Goal: Task Accomplishment & Management: Manage account settings

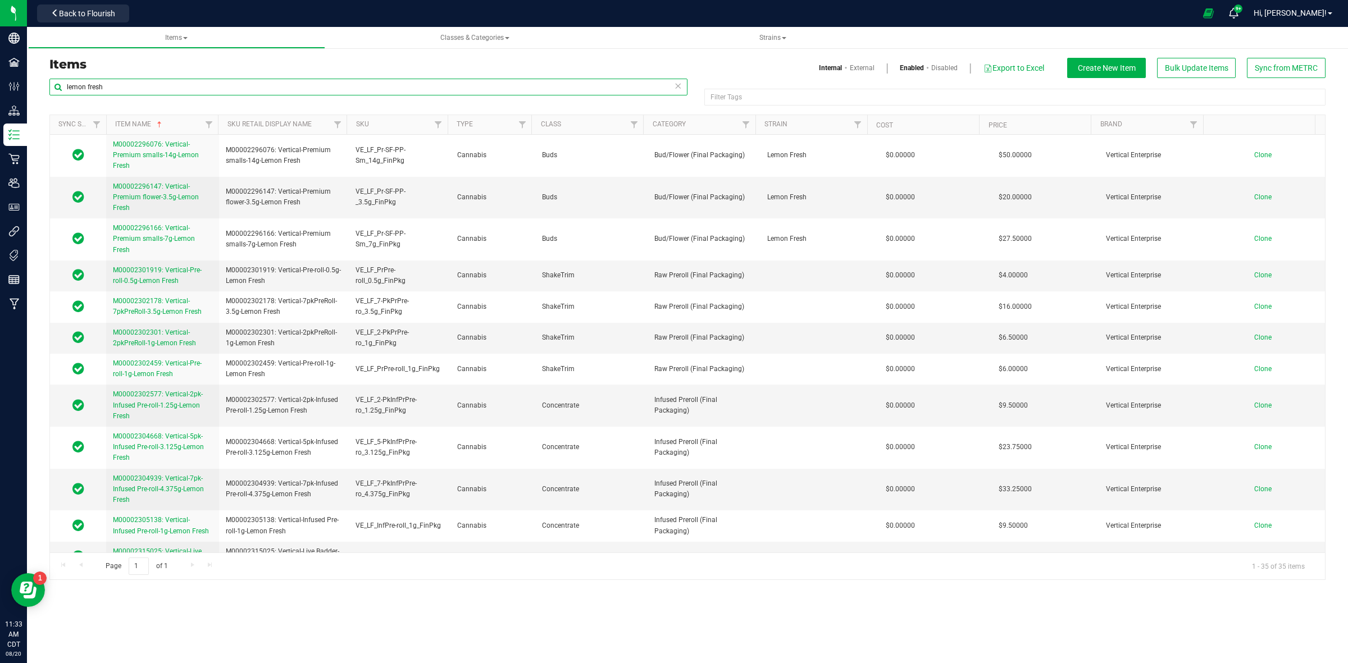
drag, startPoint x: 126, startPoint y: 88, endPoint x: 46, endPoint y: 86, distance: 80.3
click at [46, 86] on div "lemon fresh Filter Tags Filter Tags Sync Status Item Name Sku Retail Display Na…" at bounding box center [687, 329] width 1293 height 502
click at [100, 9] on span "Back to Flourish" at bounding box center [87, 13] width 56 height 9
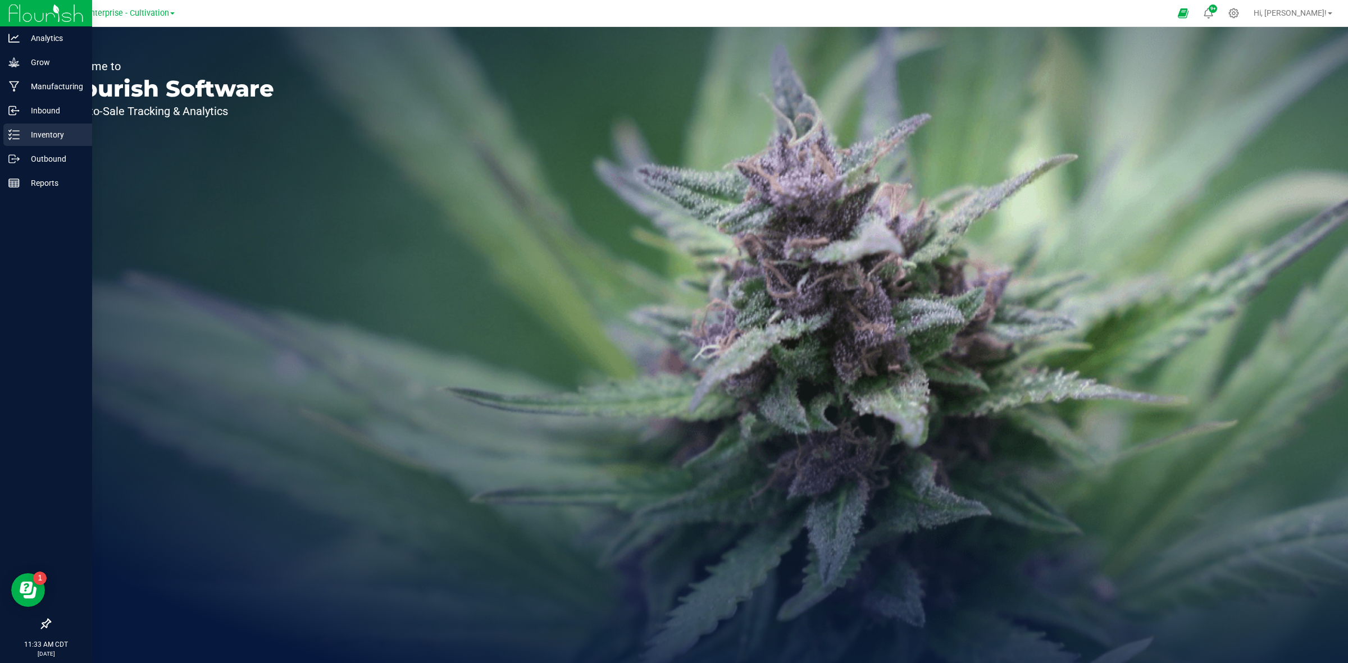
click at [23, 132] on p "Inventory" at bounding box center [53, 134] width 67 height 13
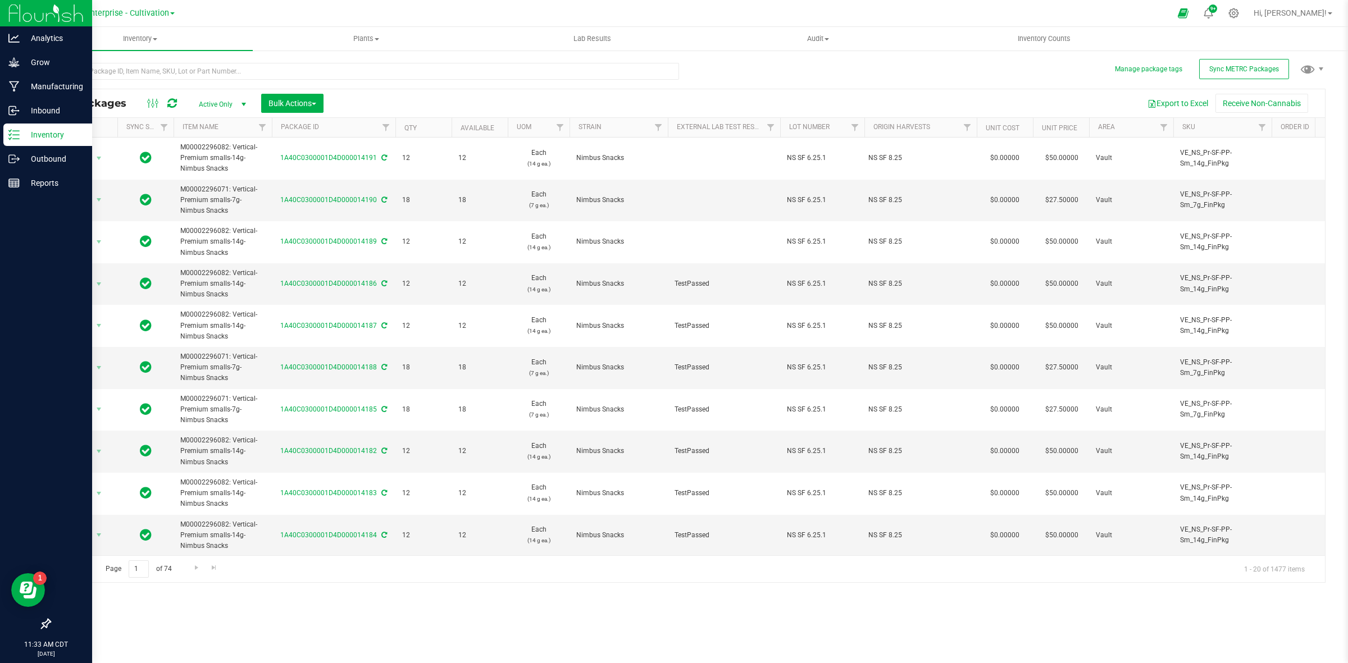
click at [173, 15] on span at bounding box center [172, 13] width 4 height 2
click at [159, 54] on link "Vertical Enterprise - Manufacturing" at bounding box center [115, 54] width 164 height 15
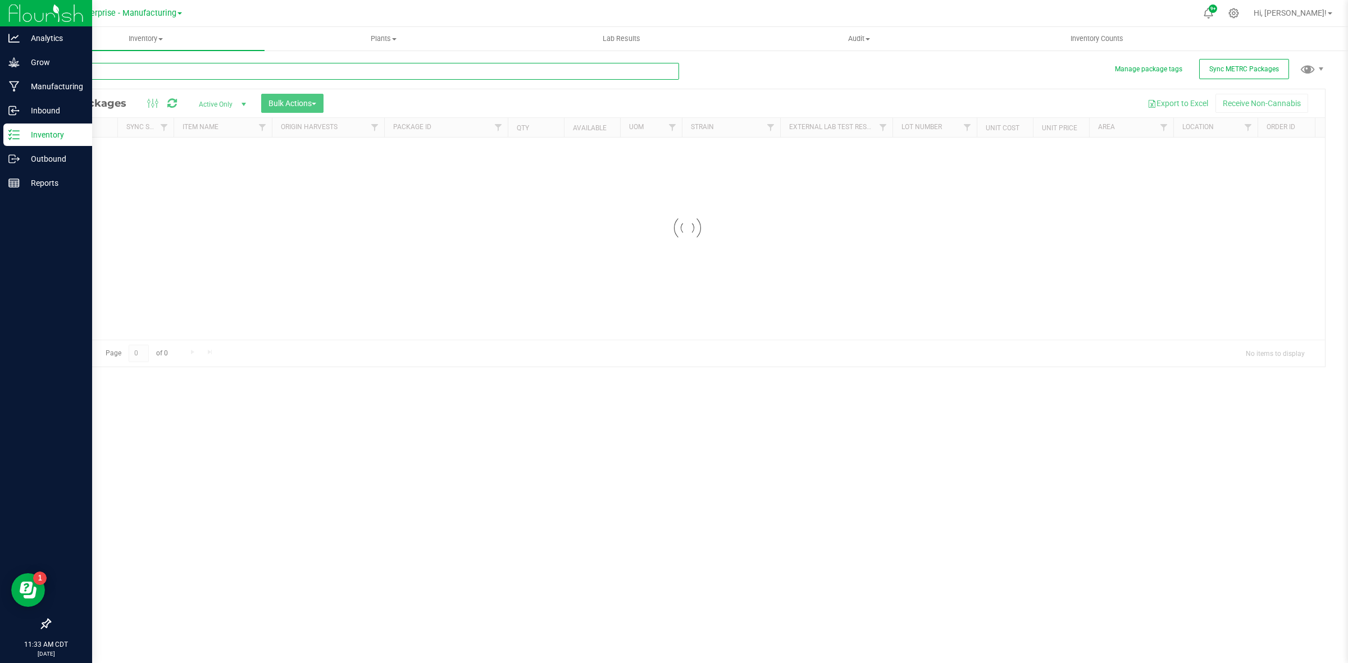
click at [161, 69] on input "text" at bounding box center [363, 71] width 629 height 17
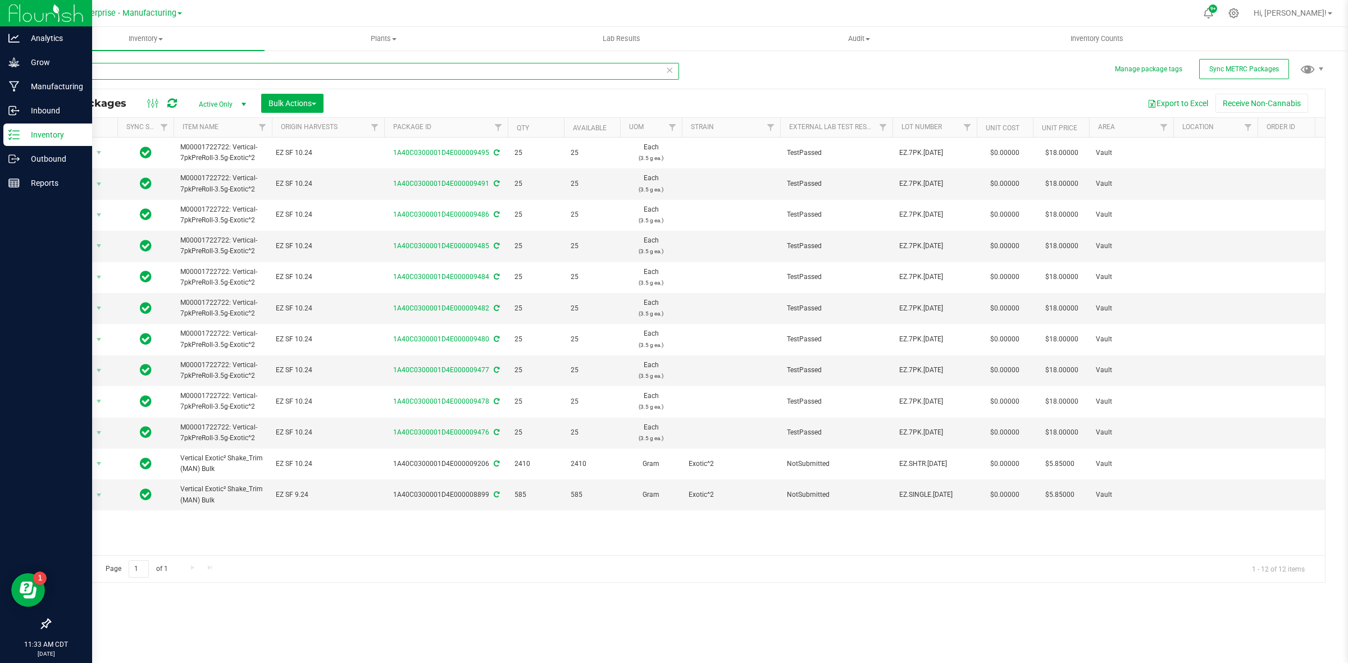
drag, startPoint x: 141, startPoint y: 75, endPoint x: 52, endPoint y: 76, distance: 88.7
click at [52, 76] on input "exotic" at bounding box center [363, 71] width 629 height 17
paste input "VE_EZ_2-PkPrPre-ro_1g_FinPkg"
type input "VE_EZ_2-PkPrPre-ro_1g_FinPkg"
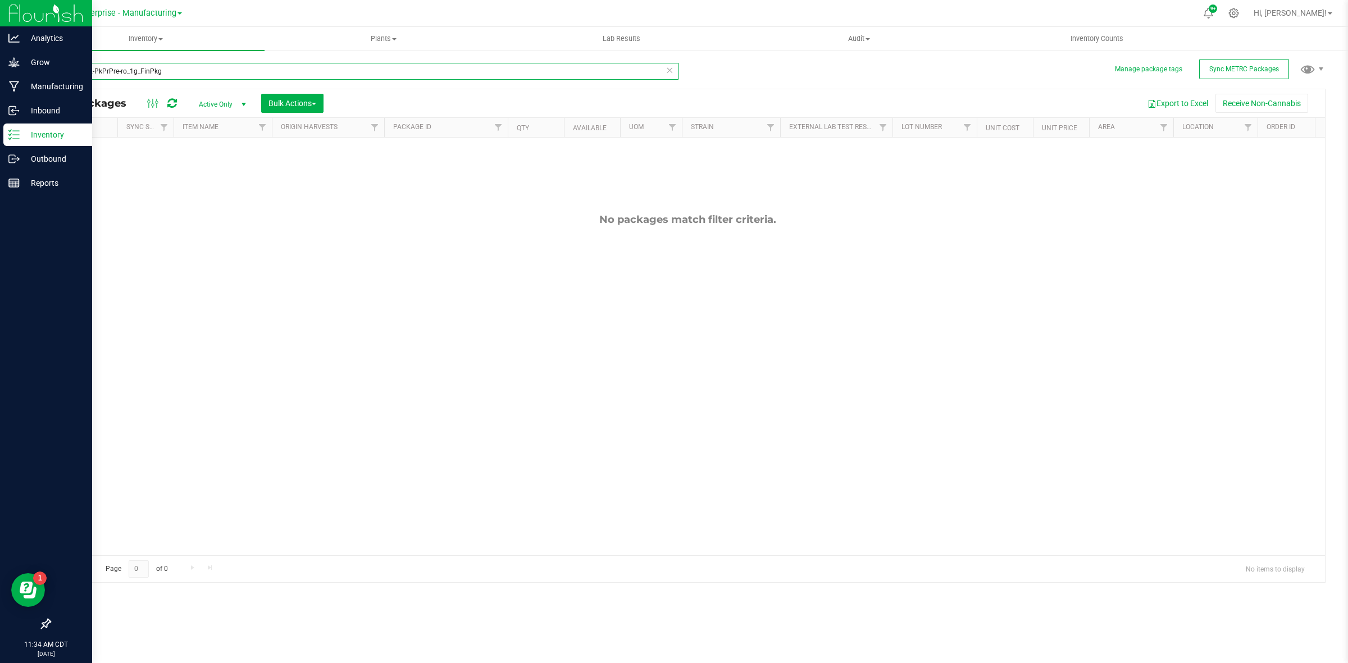
drag, startPoint x: 167, startPoint y: 69, endPoint x: 59, endPoint y: 80, distance: 109.0
click at [59, 80] on div "VE_EZ_2-PkPrPre-ro_1g_FinPkg" at bounding box center [363, 76] width 629 height 26
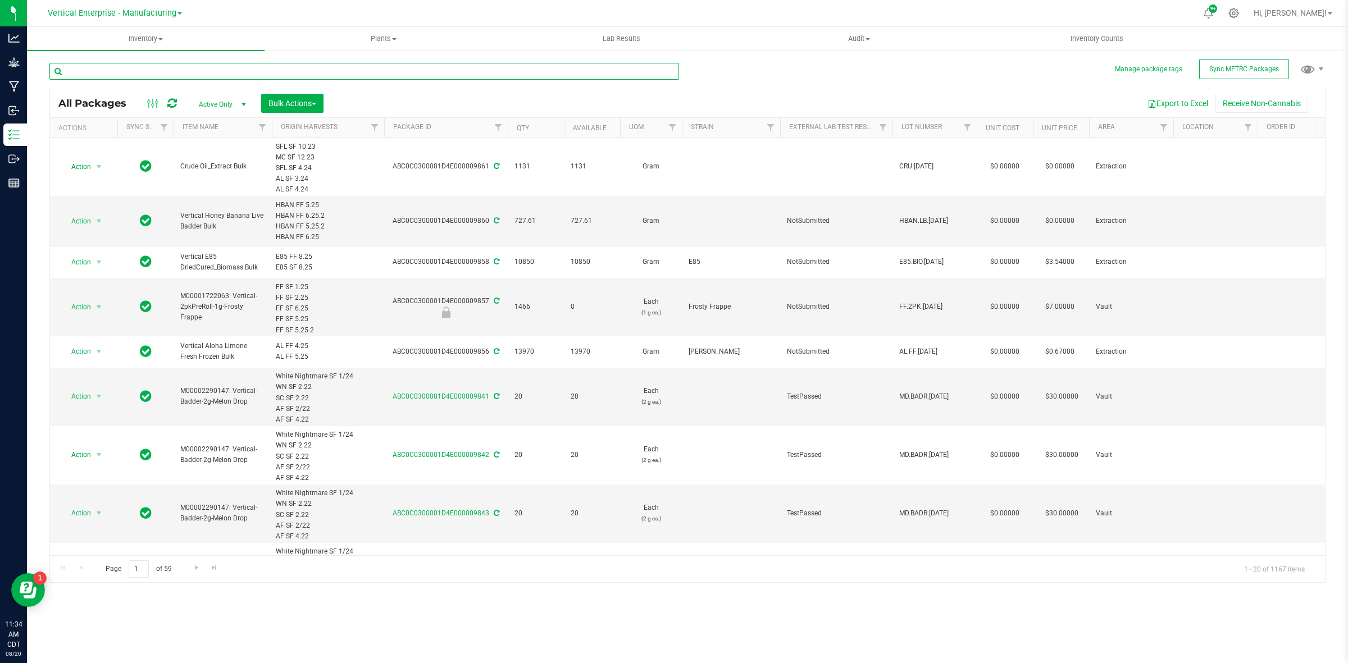
click at [154, 74] on input "text" at bounding box center [363, 71] width 629 height 17
paste input "EZ.2PK.[DATE]"
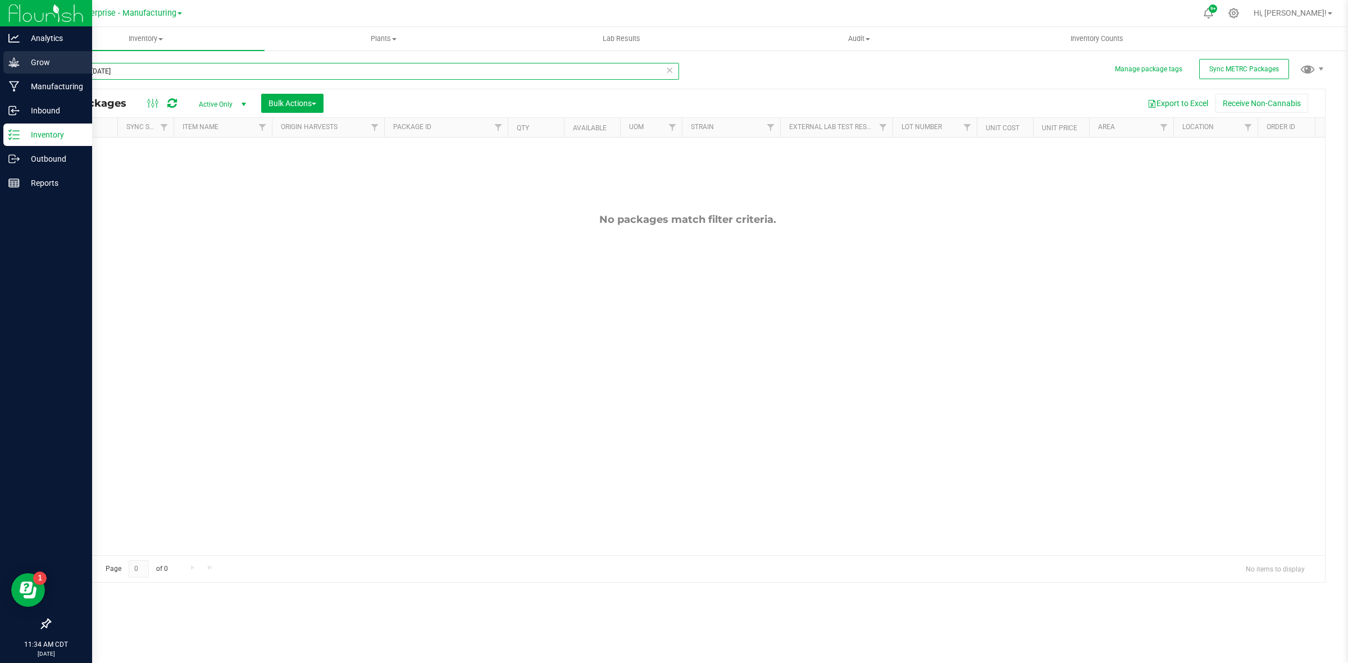
type input "EZ.2PK.[DATE]"
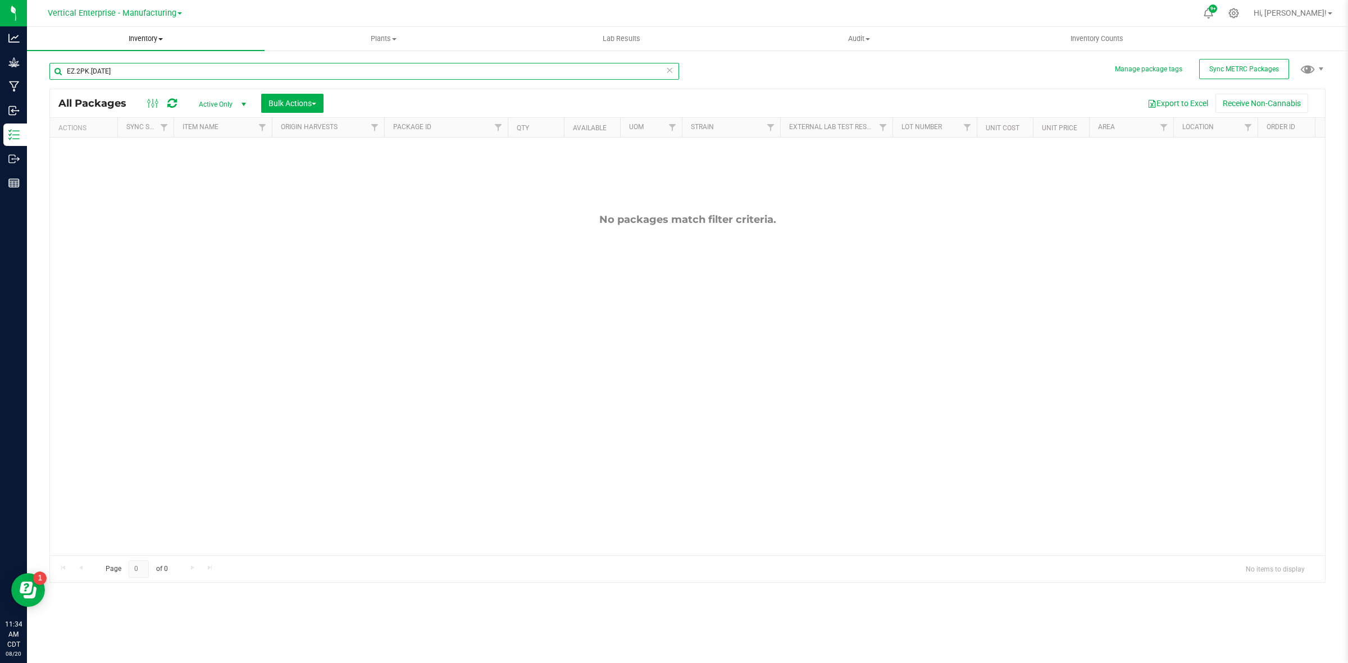
drag, startPoint x: 121, startPoint y: 69, endPoint x: 127, endPoint y: 47, distance: 22.8
click at [45, 62] on div "Manage package tags Sync METRC Packages EZ.2PK.[DATE] All Packages Active Only …" at bounding box center [687, 220] width 1321 height 343
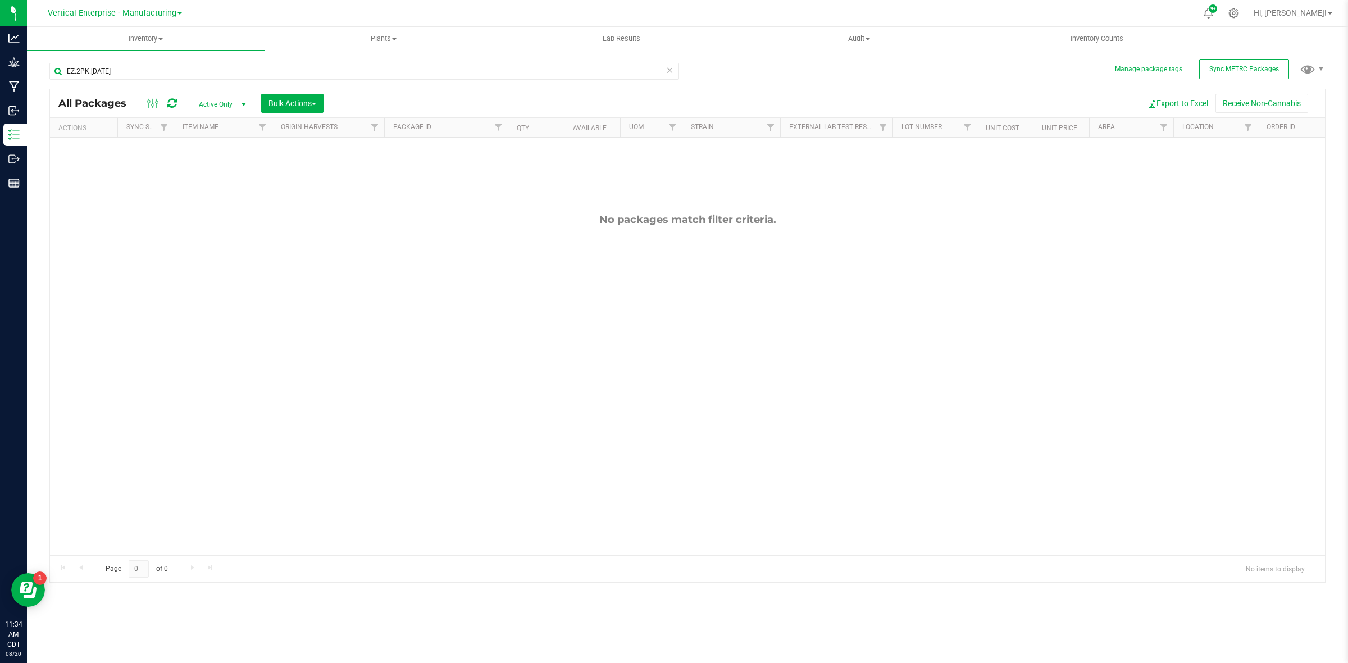
click at [177, 13] on span at bounding box center [179, 13] width 4 height 2
click at [150, 38] on link "Vertical Enterprise - Cultivation" at bounding box center [115, 39] width 164 height 15
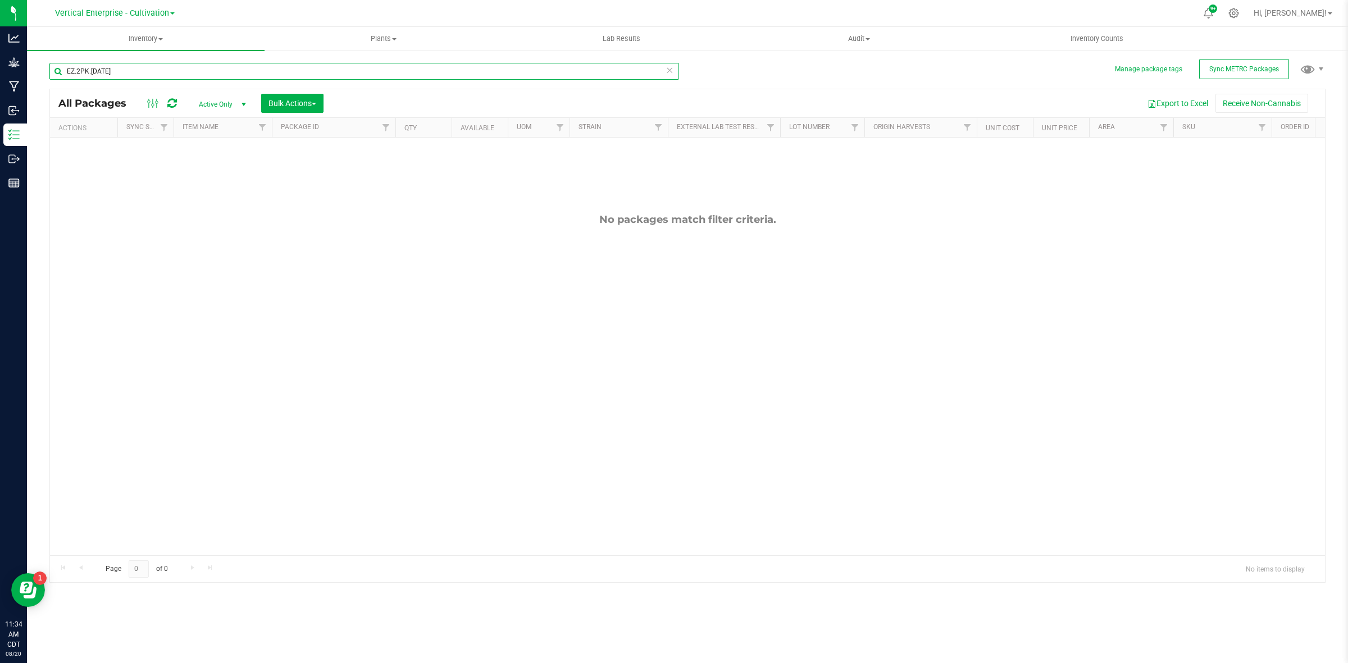
drag, startPoint x: 136, startPoint y: 69, endPoint x: 43, endPoint y: 74, distance: 93.9
click at [43, 74] on div "Manage package tags Sync METRC Packages EZ.2PK.[DATE] All Packages Active Only …" at bounding box center [687, 220] width 1321 height 343
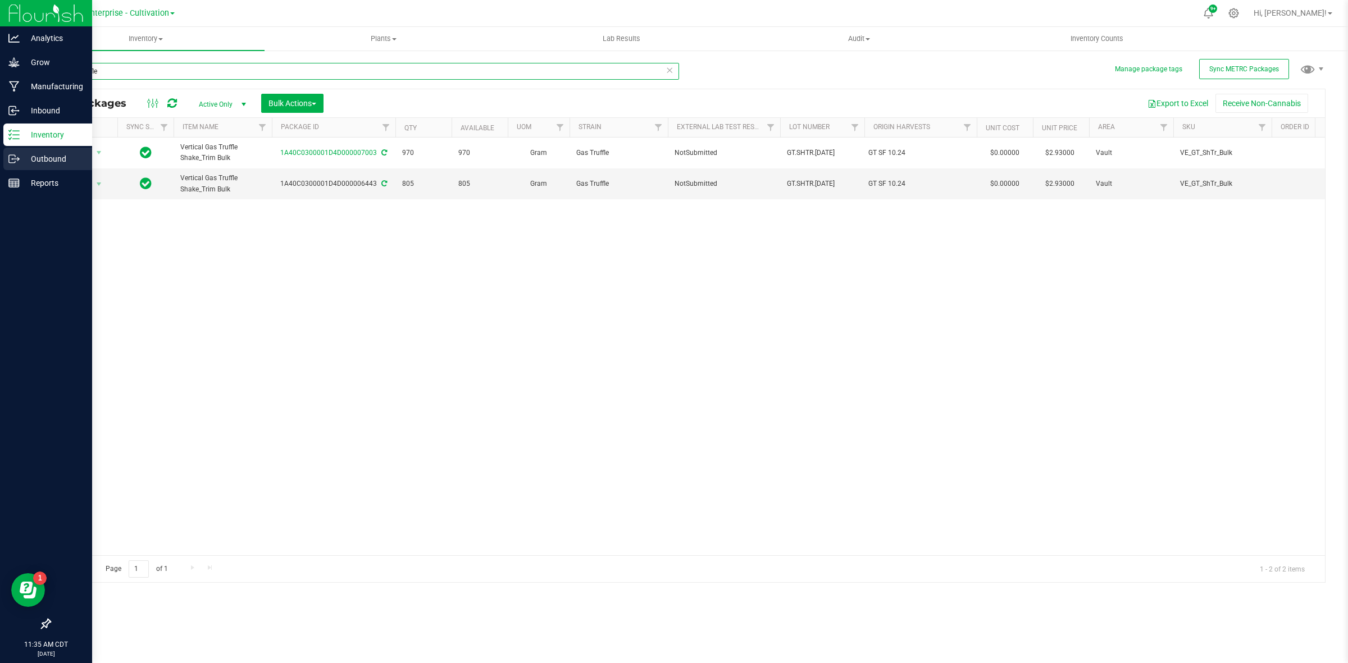
type input "gas truffle"
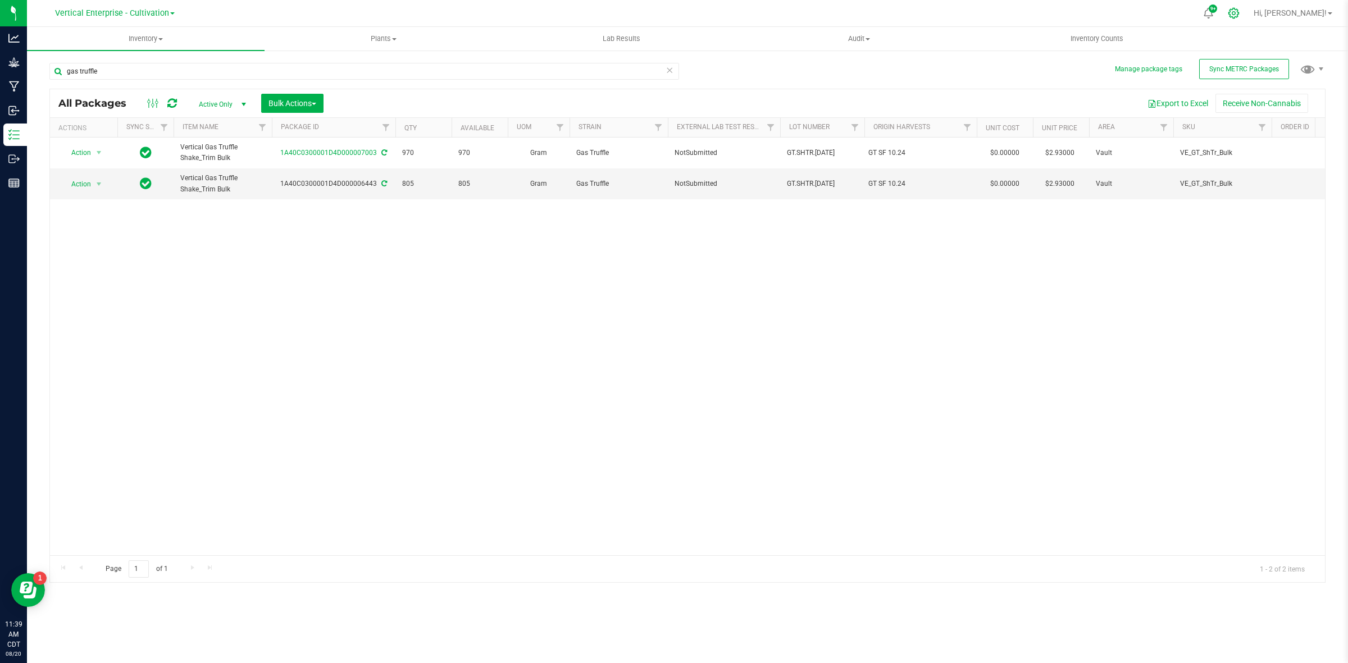
click at [1239, 12] on icon at bounding box center [1234, 13] width 12 height 12
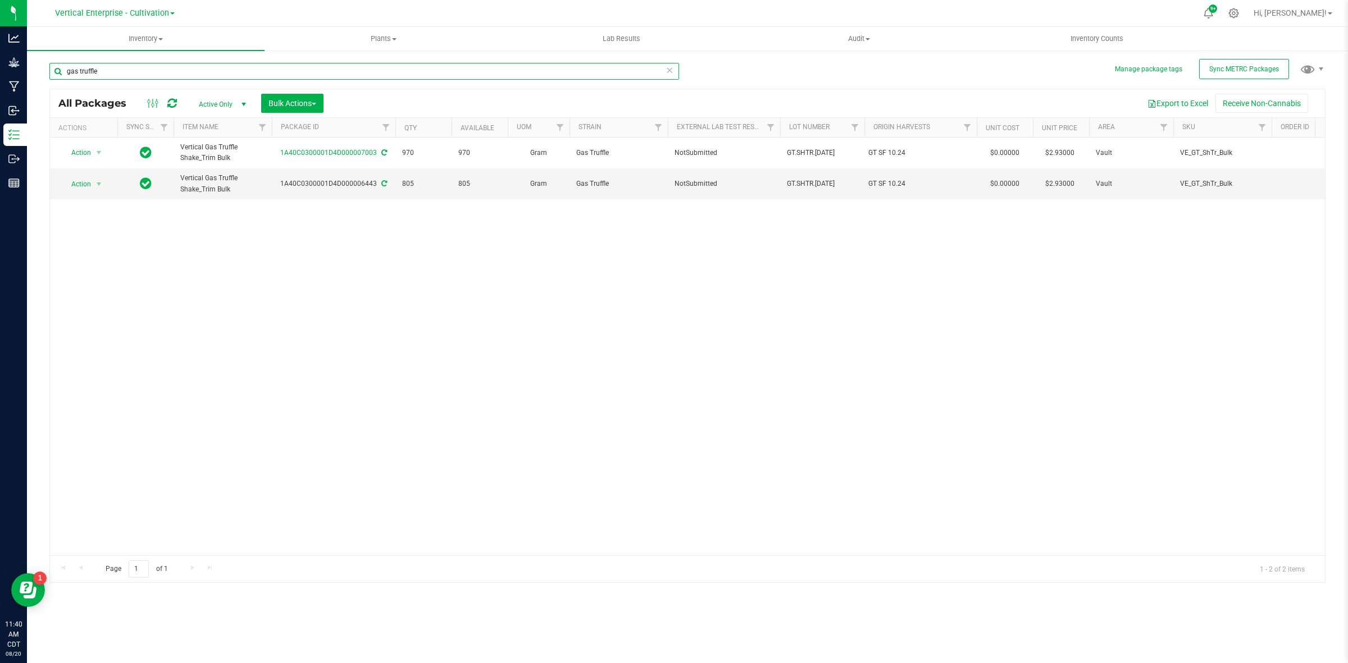
drag, startPoint x: 107, startPoint y: 74, endPoint x: 42, endPoint y: 62, distance: 65.6
click at [42, 62] on div "Manage package tags Sync METRC Packages gas truffle All Packages Active Only Ac…" at bounding box center [687, 220] width 1321 height 343
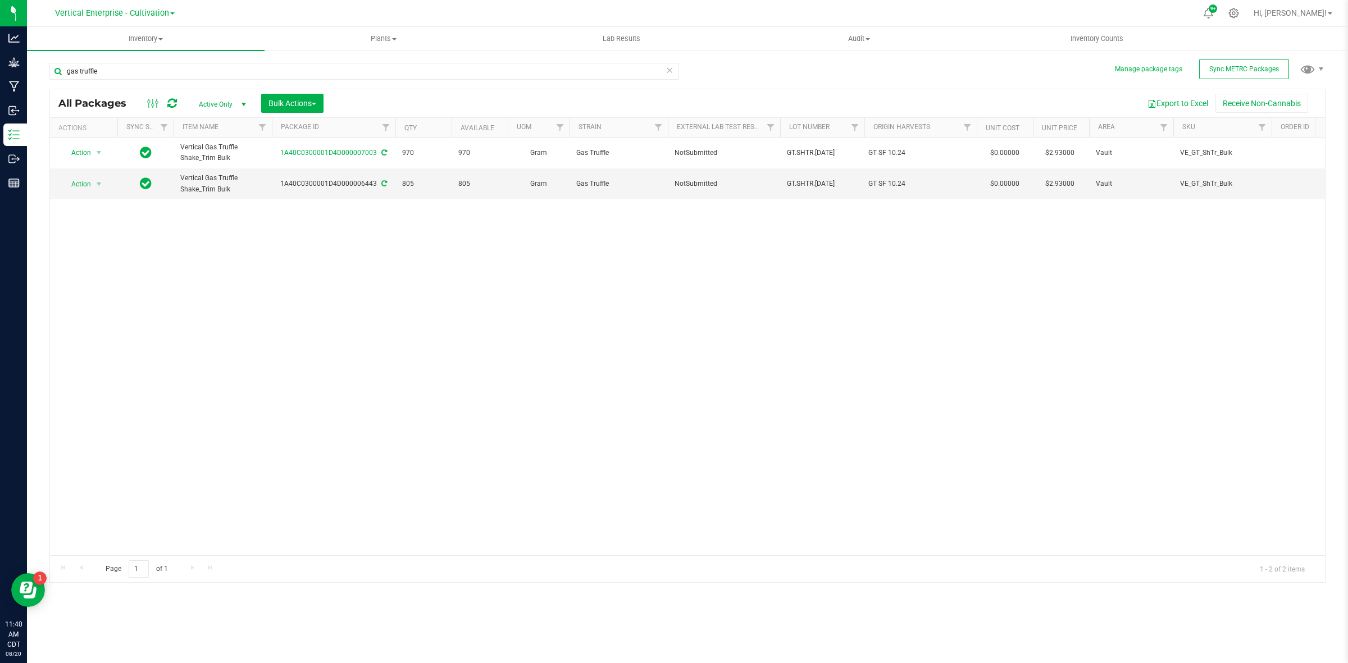
click at [170, 13] on span at bounding box center [172, 13] width 4 height 2
click at [130, 57] on link "Vertical Enterprise - Manufacturing" at bounding box center [115, 54] width 164 height 15
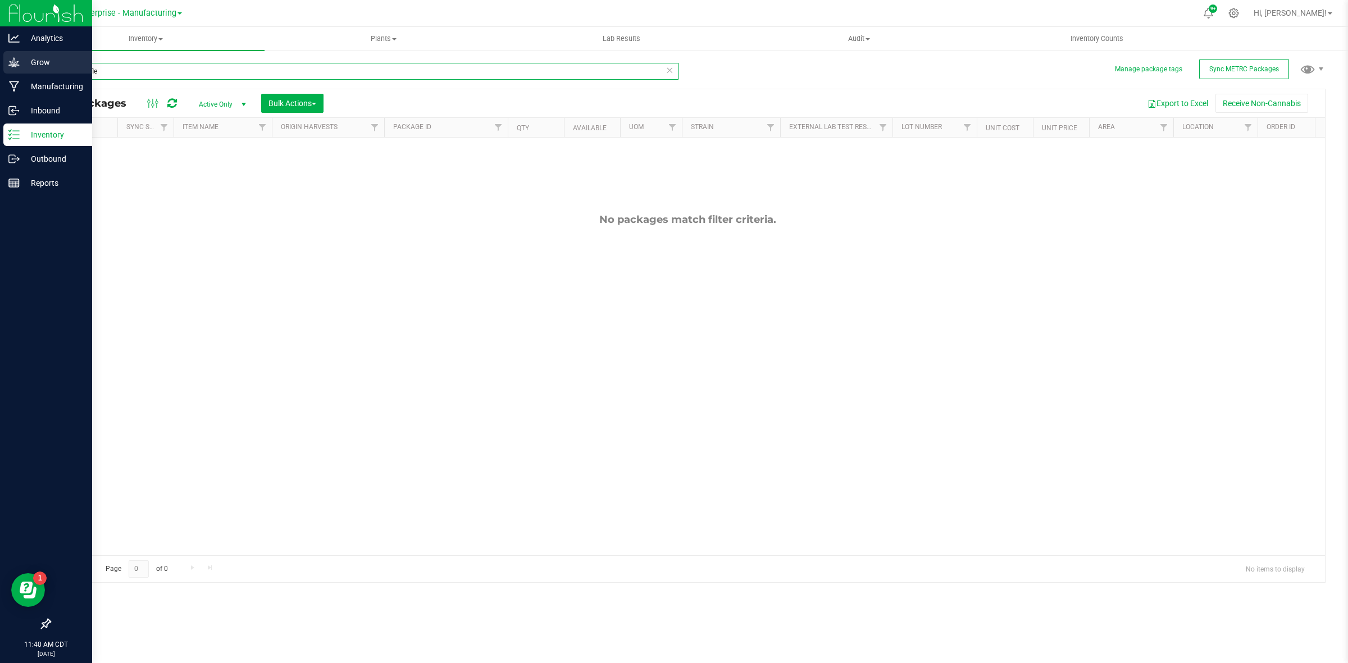
drag, startPoint x: 107, startPoint y: 73, endPoint x: 12, endPoint y: 60, distance: 95.8
click at [13, 61] on div "Analytics Grow Manufacturing Inbound Inventory Outbound Reports 11:40 AM CDT [D…" at bounding box center [674, 331] width 1348 height 663
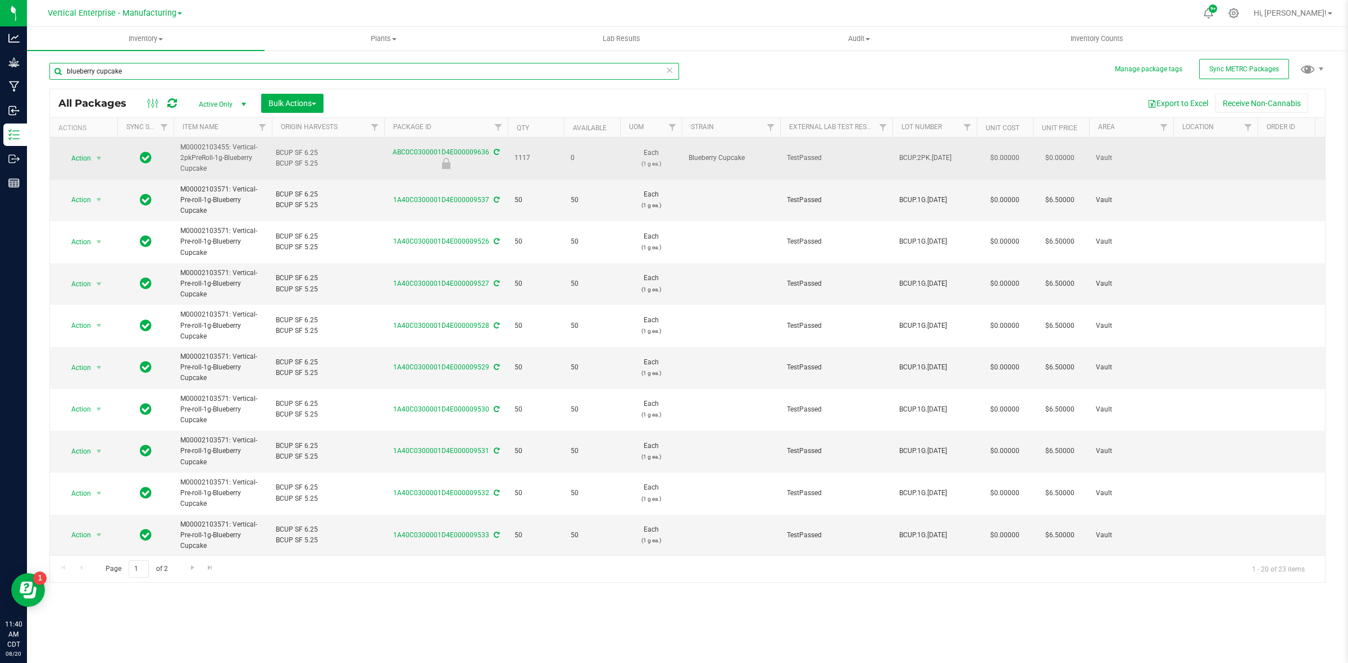
type input "blueberry cupcake"
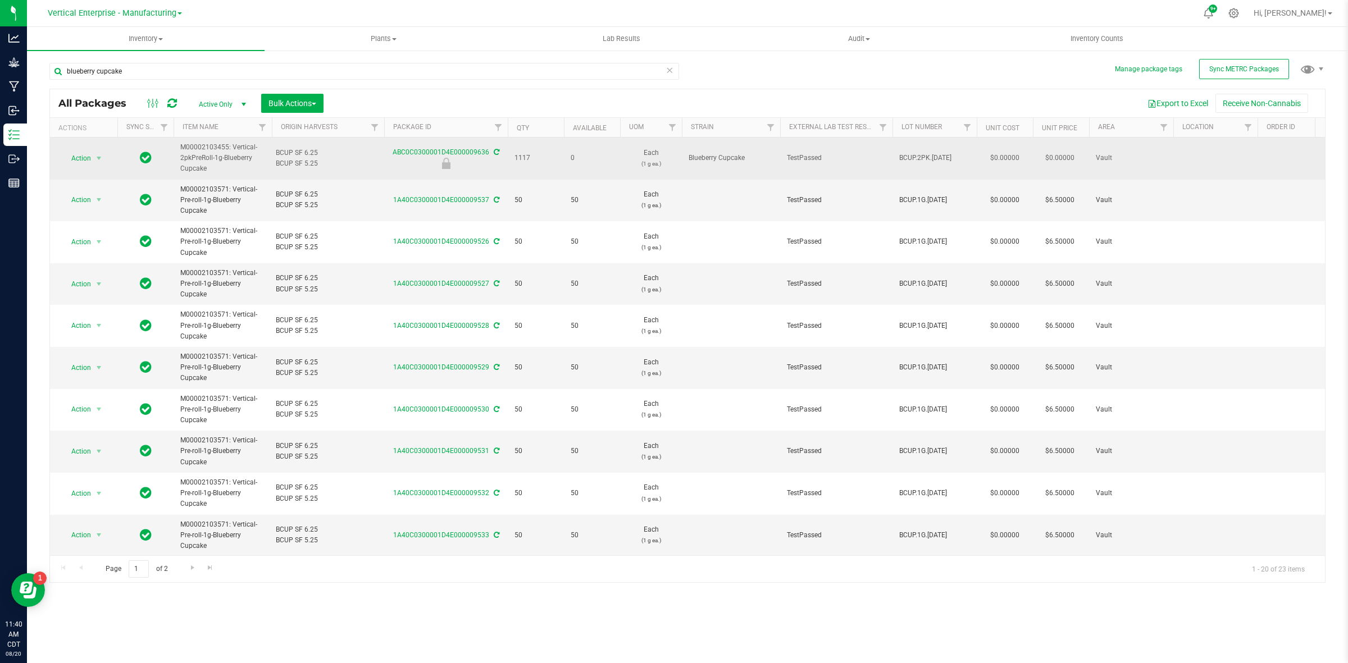
drag, startPoint x: 208, startPoint y: 170, endPoint x: 175, endPoint y: 154, distance: 36.2
click at [175, 154] on td "M00002103455: Vertical-2pkPreRoll-1g-Blueberry Cupcake" at bounding box center [223, 159] width 98 height 42
copy span "M00002103455: Vertical-2pkPreRoll-1g-Blueberry Cupcake"
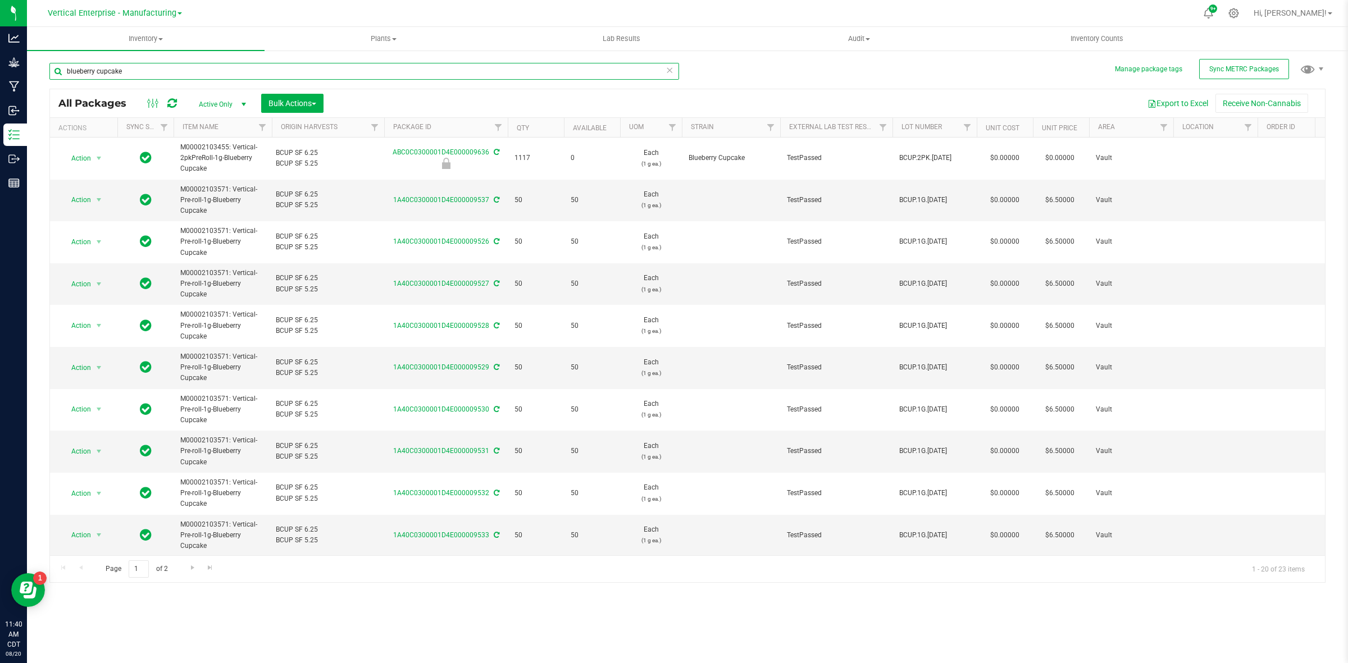
drag, startPoint x: 147, startPoint y: 72, endPoint x: 45, endPoint y: 69, distance: 101.1
click at [45, 69] on div "Manage package tags Sync METRC Packages blueberry cupcake All Packages Active O…" at bounding box center [687, 220] width 1321 height 343
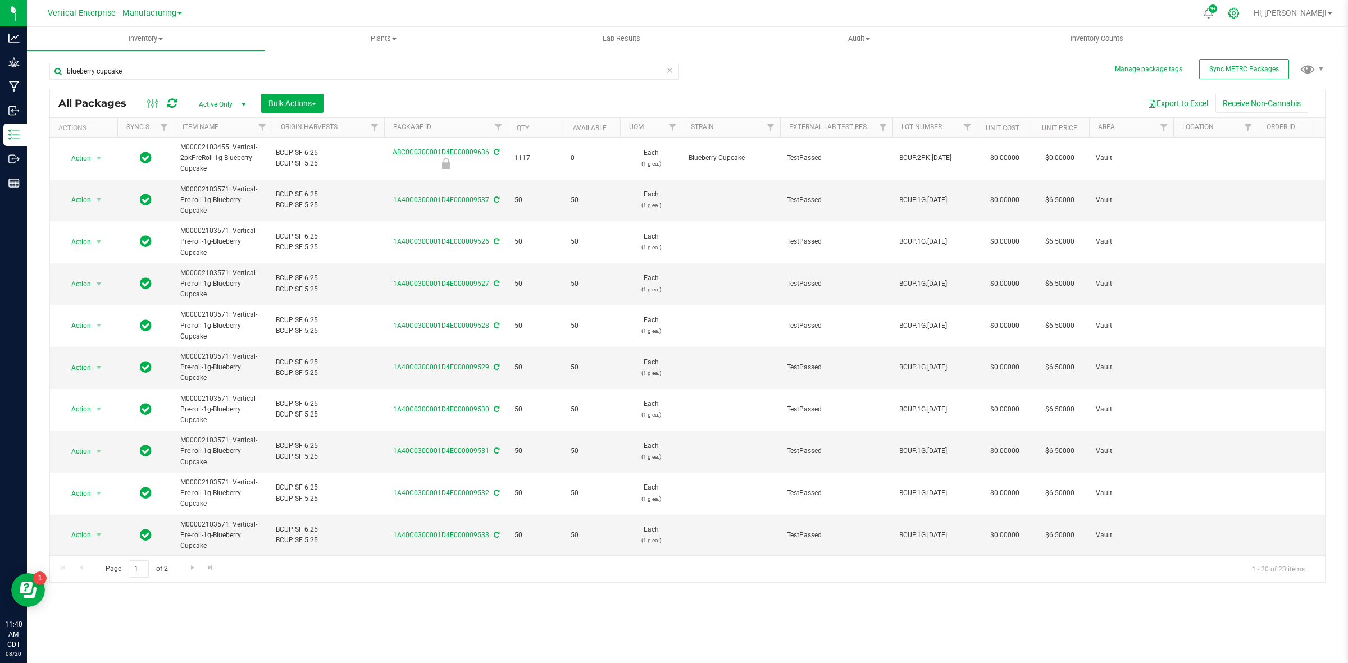
click at [1248, 18] on div at bounding box center [1234, 13] width 28 height 24
click at [1239, 12] on icon at bounding box center [1234, 13] width 12 height 12
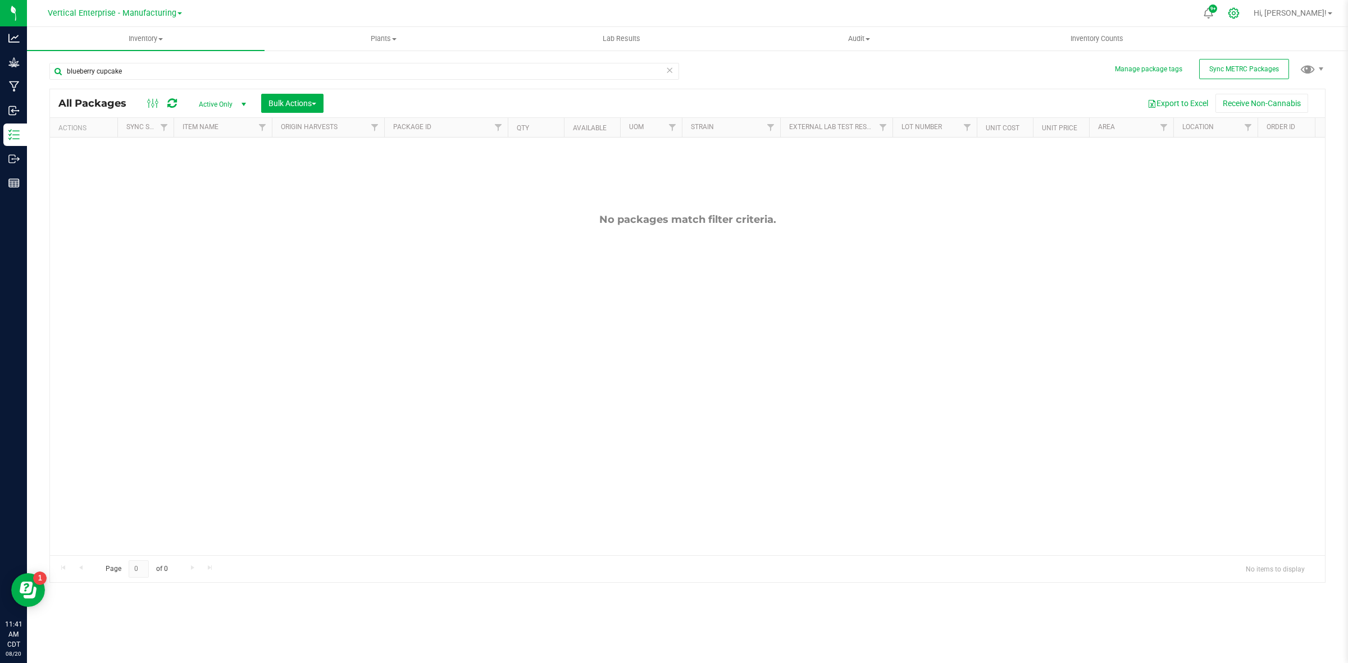
click at [1239, 12] on icon at bounding box center [1234, 13] width 12 height 12
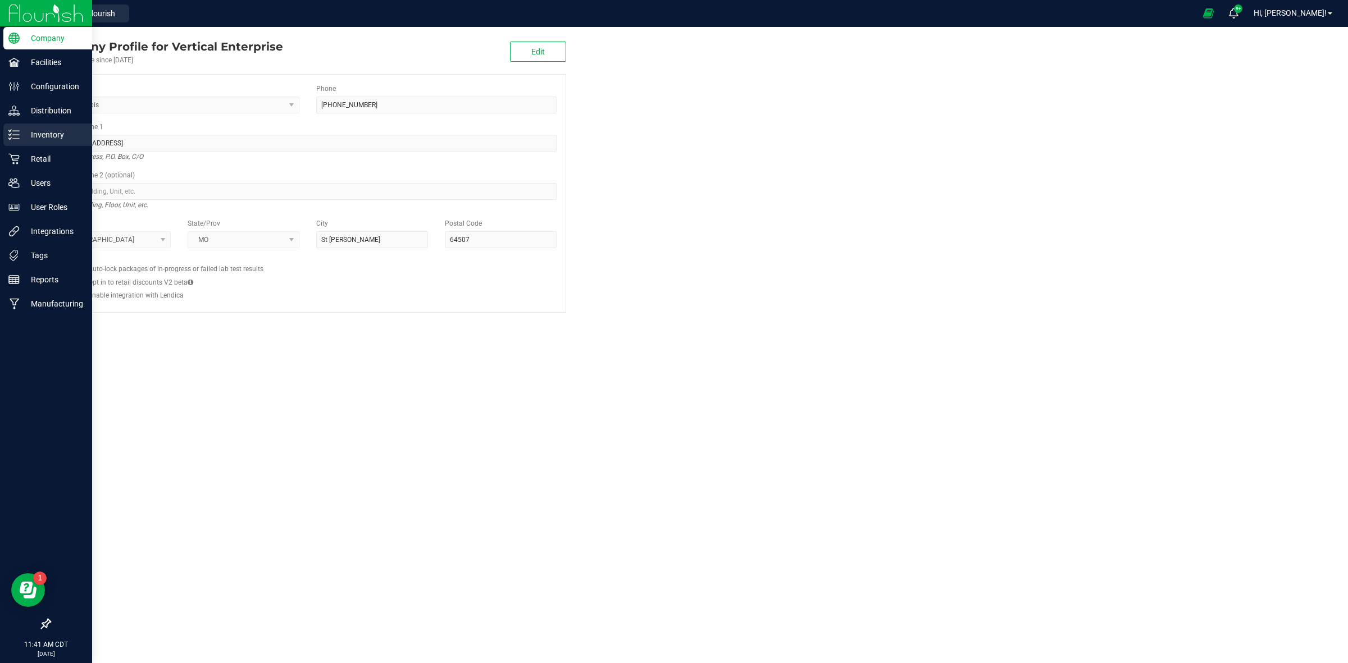
click at [17, 133] on icon at bounding box center [13, 134] width 11 height 11
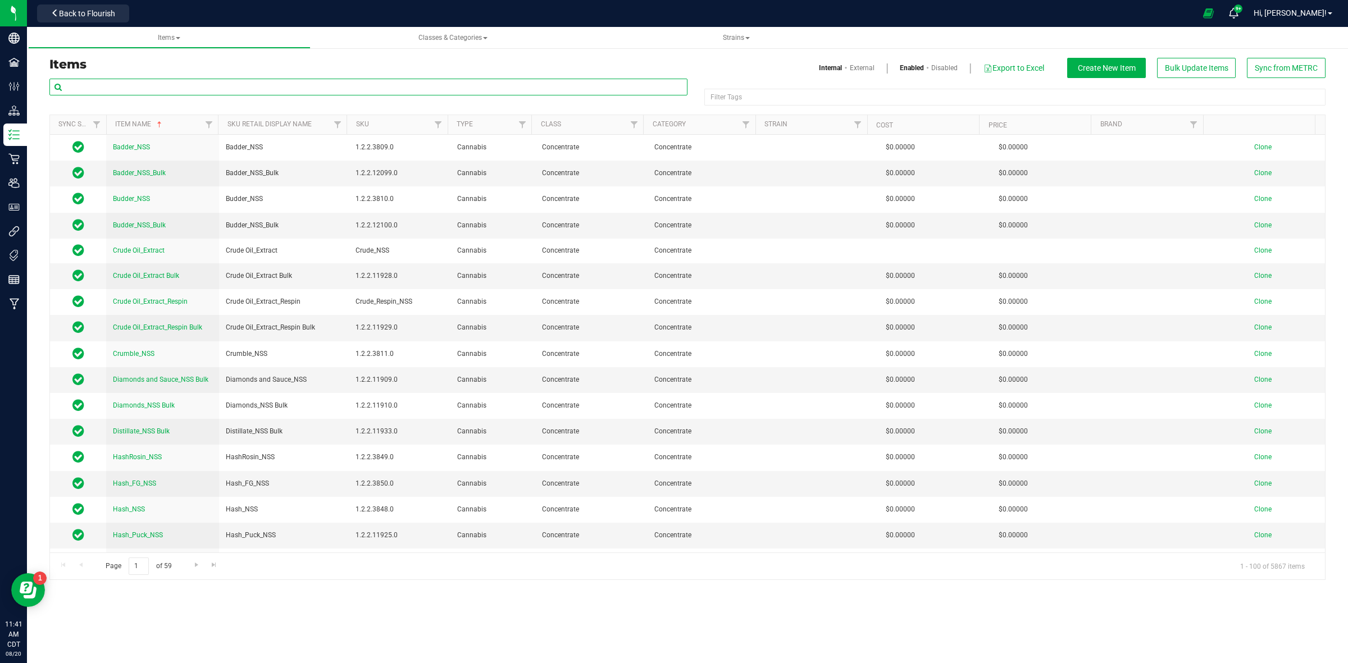
click at [133, 88] on input "text" at bounding box center [368, 87] width 638 height 17
paste input "M00002103455: Vertical-2pkPreRoll-1g-Blueberry Cupcake"
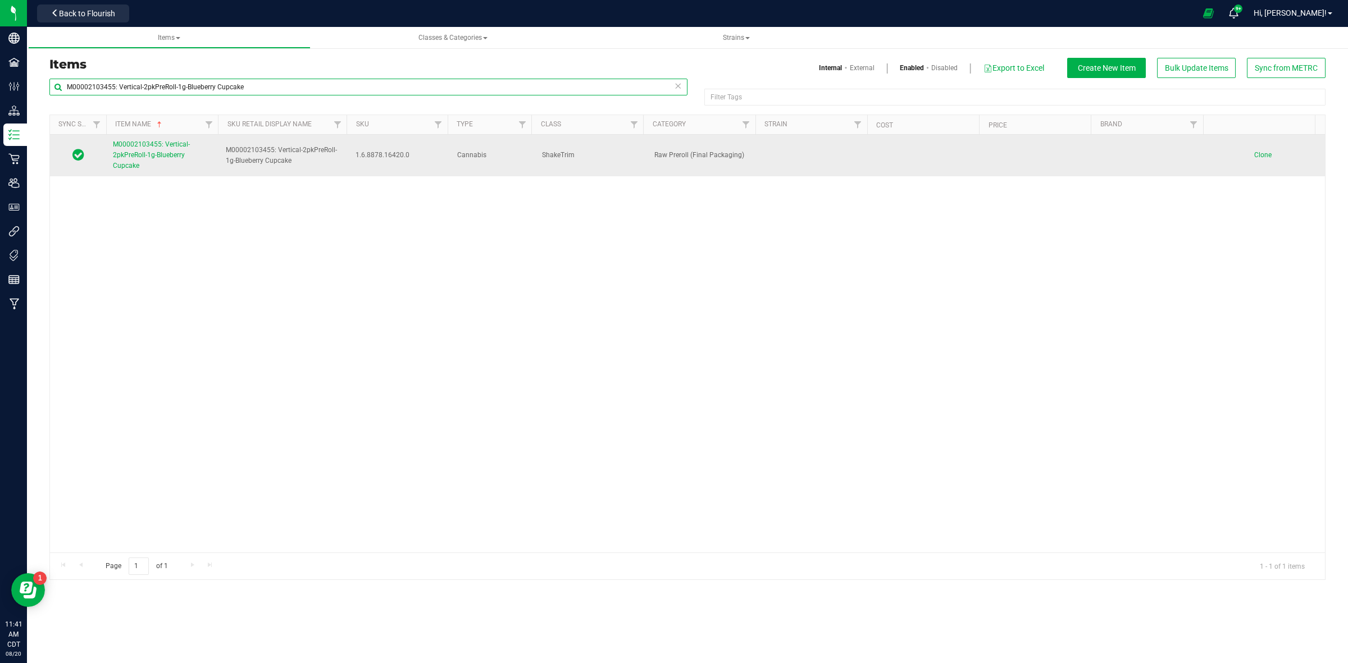
type input "M00002103455: Vertical-2pkPreRoll-1g-Blueberry Cupcake"
click at [127, 163] on span "M00002103455: Vertical-2pkPreRoll-1g-Blueberry Cupcake" at bounding box center [151, 154] width 77 height 29
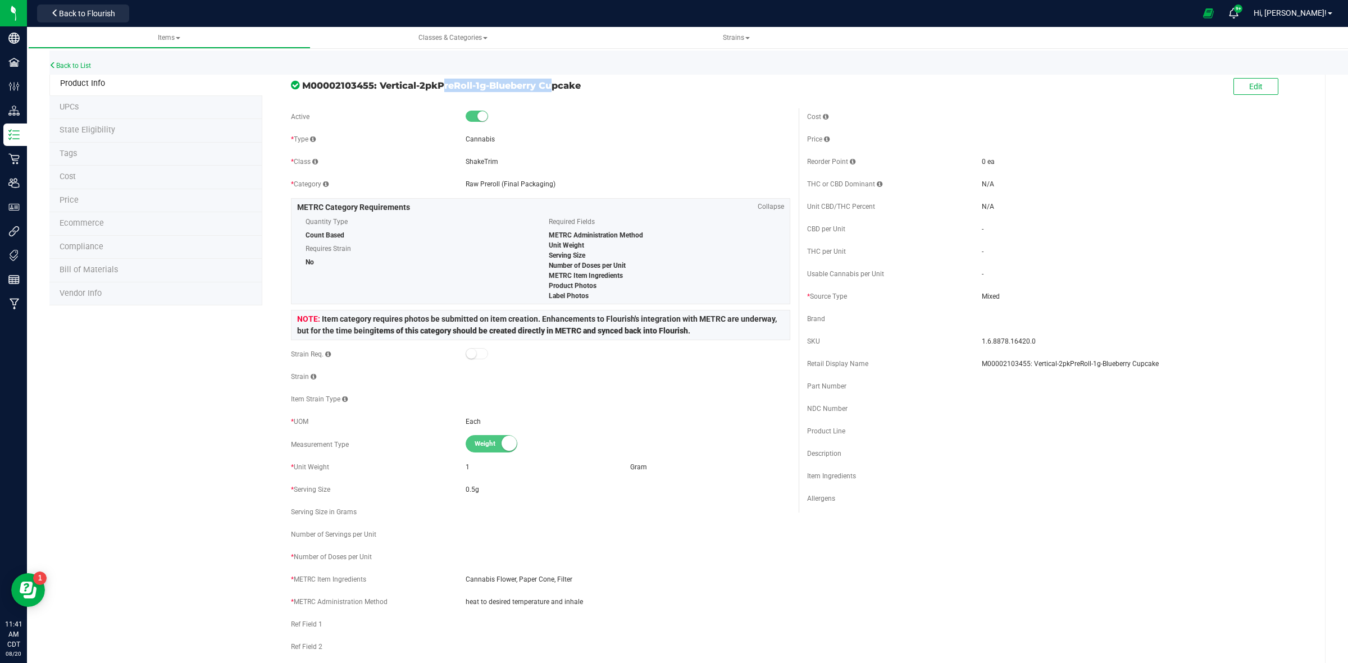
drag, startPoint x: 378, startPoint y: 85, endPoint x: 483, endPoint y: 90, distance: 105.1
click at [483, 90] on span "M00002103455: Vertical-2pkPreRoll-1g-Blueberry Cupcake" at bounding box center [546, 85] width 488 height 13
copy span "Vertical-2pkPreRoll-1g"
click at [1249, 89] on span "Edit" at bounding box center [1255, 86] width 13 height 9
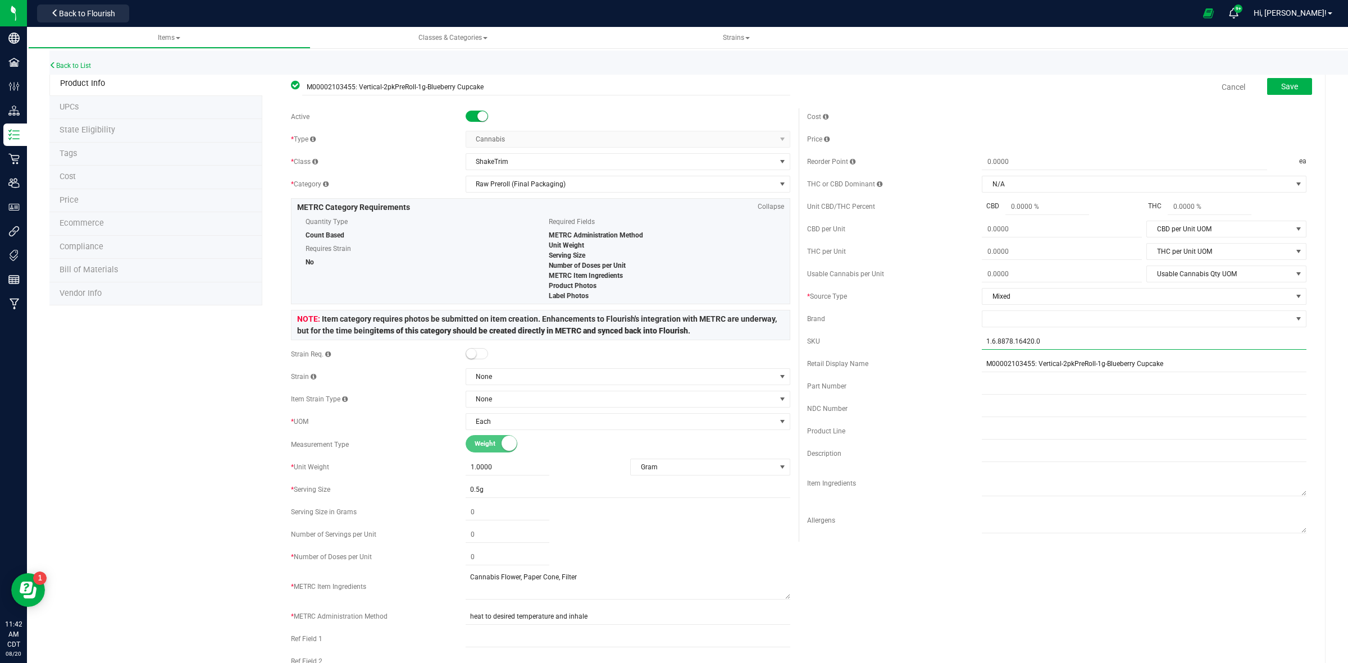
drag, startPoint x: 1039, startPoint y: 344, endPoint x: 979, endPoint y: 343, distance: 60.1
click at [982, 343] on input "1.6.8878.16420.0" at bounding box center [1144, 341] width 325 height 17
paste input "VE_GT_2-PkPrPre-ro_1g_FinPkg"
click at [996, 341] on input "VE_GT_2-PkPrPre-ro_1g_FinPkg" at bounding box center [1144, 341] width 325 height 17
click at [997, 343] on input "VE_GT_2-PkPrPre-ro_1g_FinPkg" at bounding box center [1144, 341] width 325 height 17
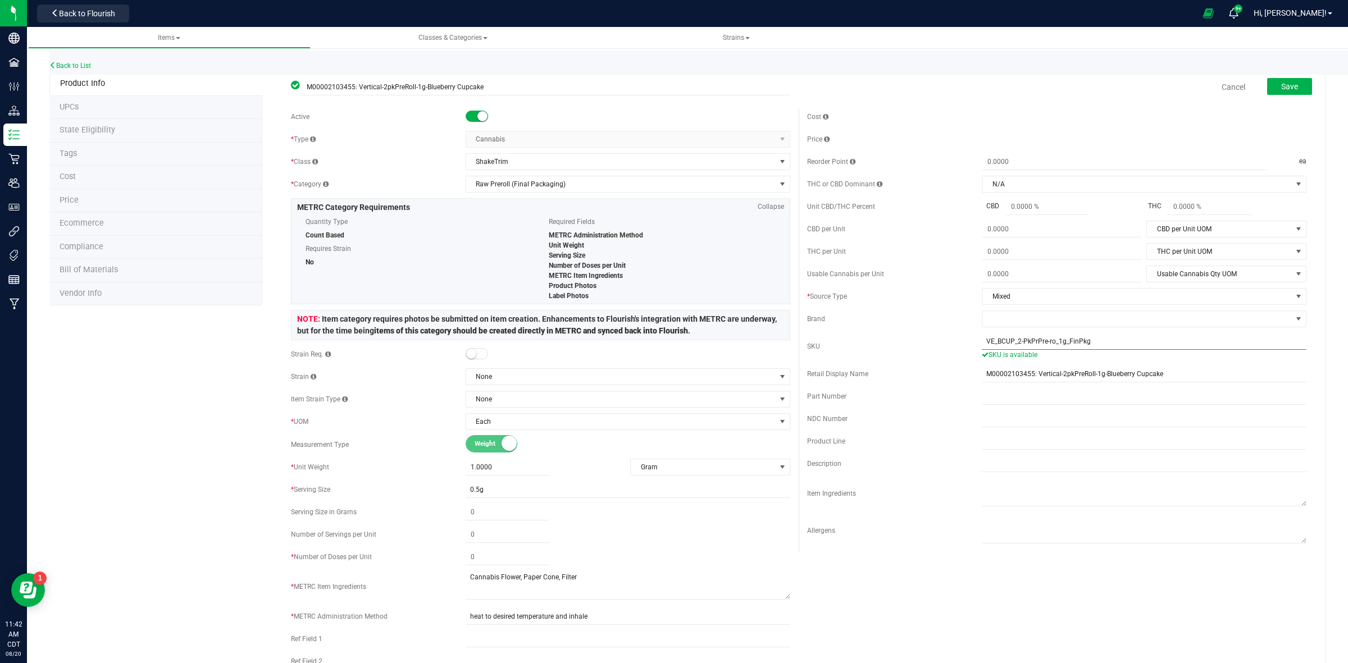
drag, startPoint x: 1088, startPoint y: 339, endPoint x: 954, endPoint y: 339, distance: 134.8
click at [954, 339] on div "SKU VE_BCUP_2-PkPrPre-ro_1g_FinPkg SKU is available" at bounding box center [1056, 346] width 499 height 27
type input "VE_BCUP_2-PkPrPre-ro_1g_FinPkg"
click at [982, 447] on input "text" at bounding box center [1144, 441] width 325 height 17
paste input ".5g Pre-roll 2-Pack"
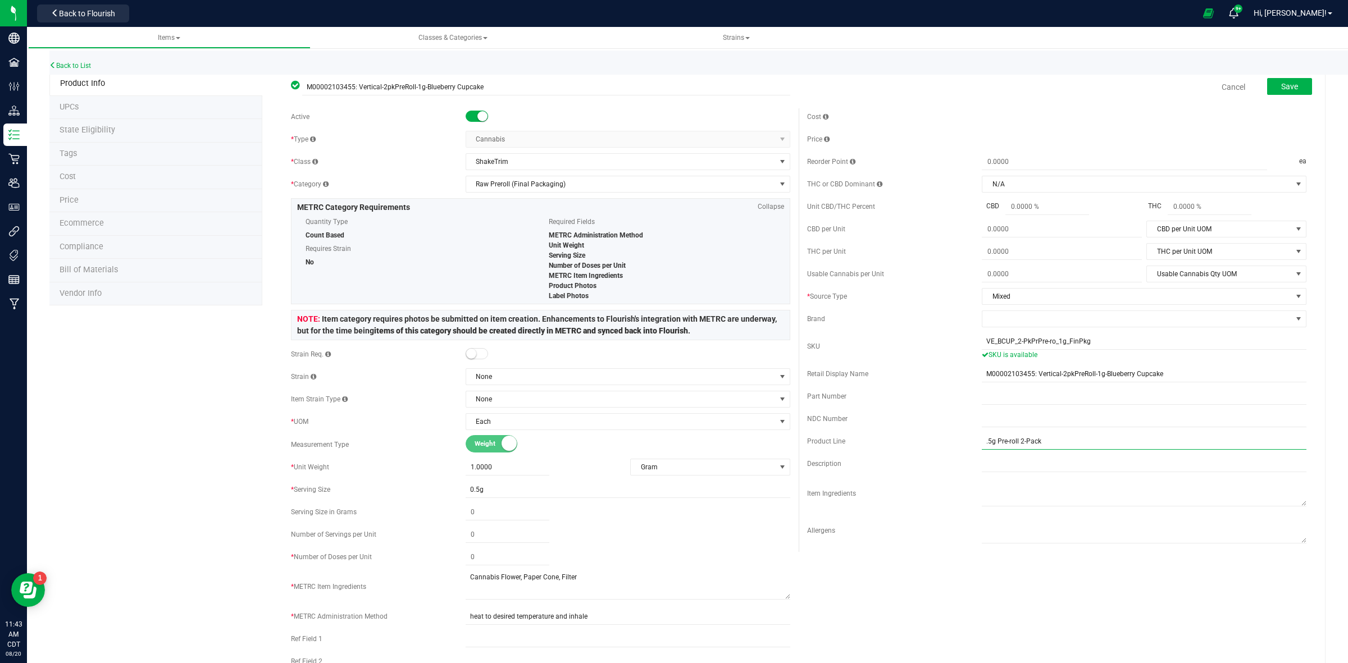
click at [982, 442] on input ".5g Pre-roll 2-Pack" at bounding box center [1144, 441] width 325 height 17
type input ".5g Pre-roll 2-Pack"
click at [517, 375] on span "None" at bounding box center [620, 377] width 309 height 16
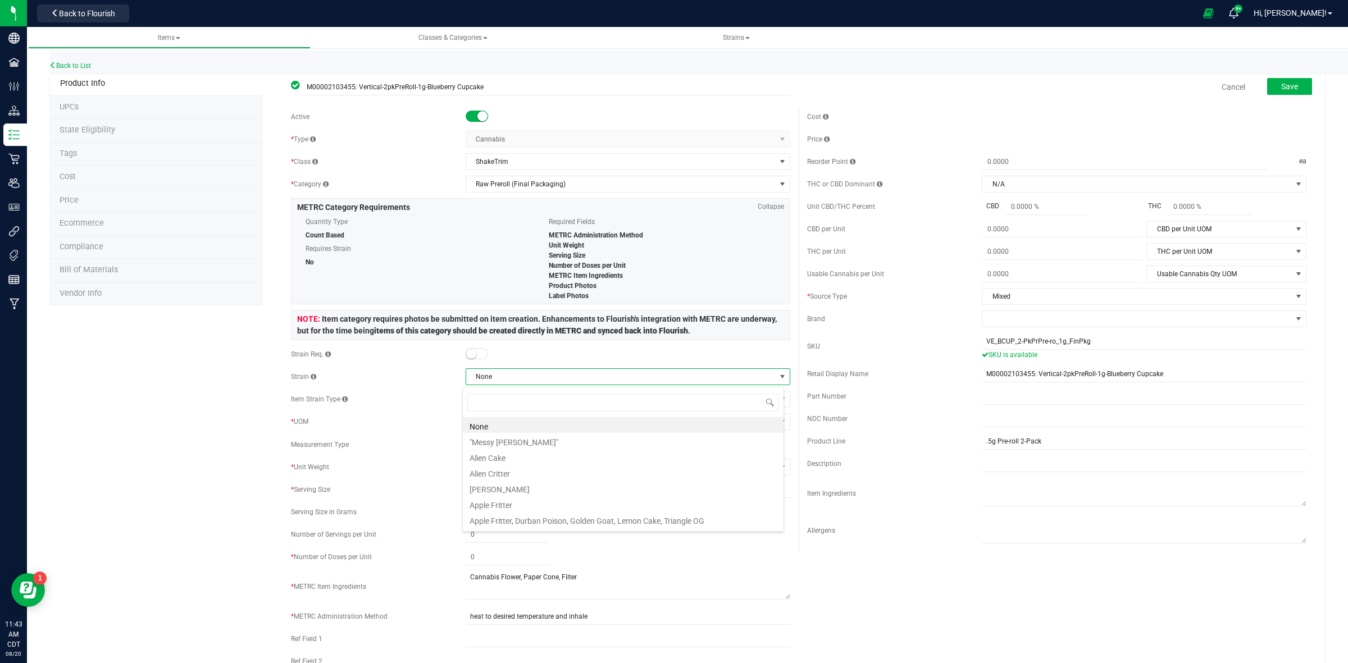
scroll to position [17, 321]
click at [517, 375] on span "None" at bounding box center [620, 377] width 309 height 16
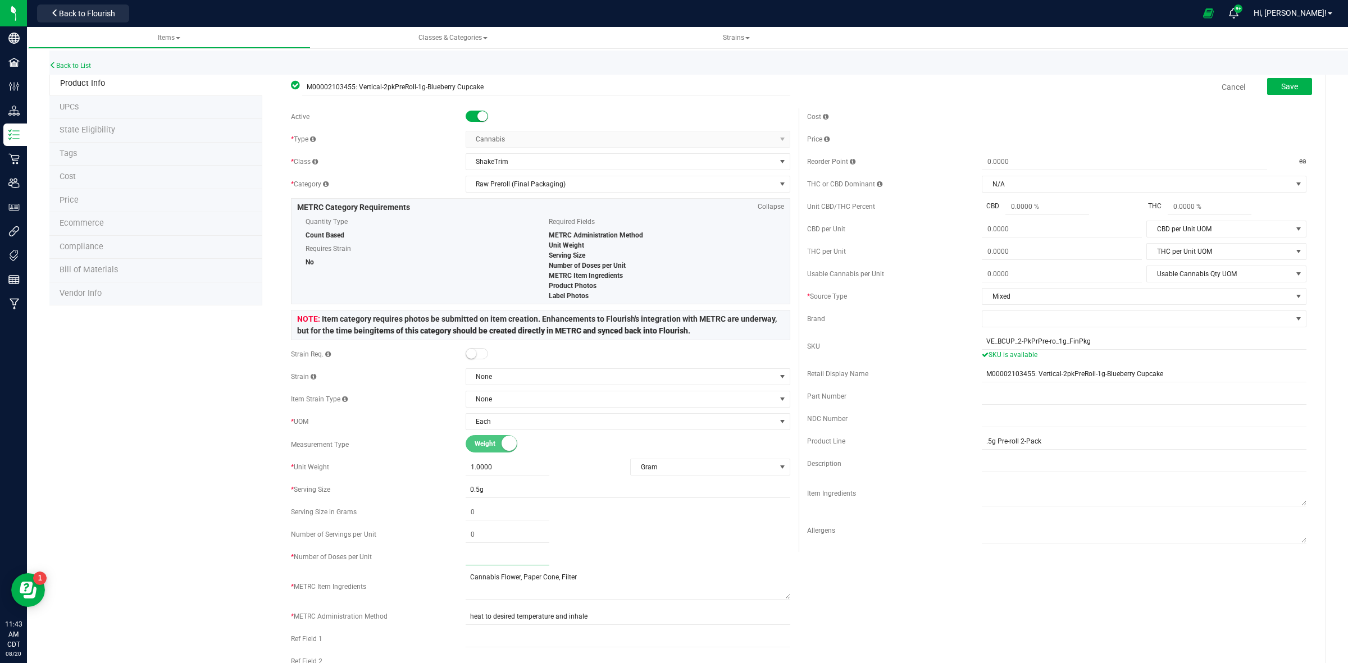
drag, startPoint x: 473, startPoint y: 563, endPoint x: 467, endPoint y: 563, distance: 6.7
click at [467, 564] on span at bounding box center [508, 557] width 84 height 16
type input "2"
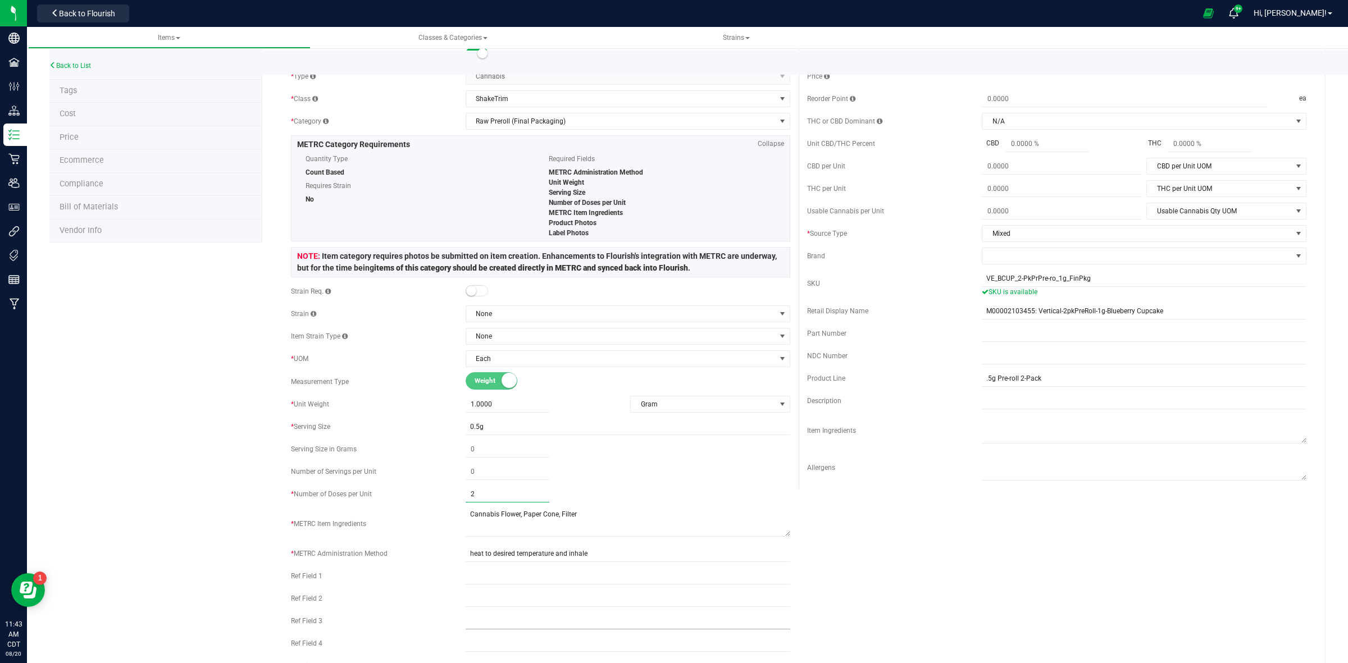
scroll to position [0, 0]
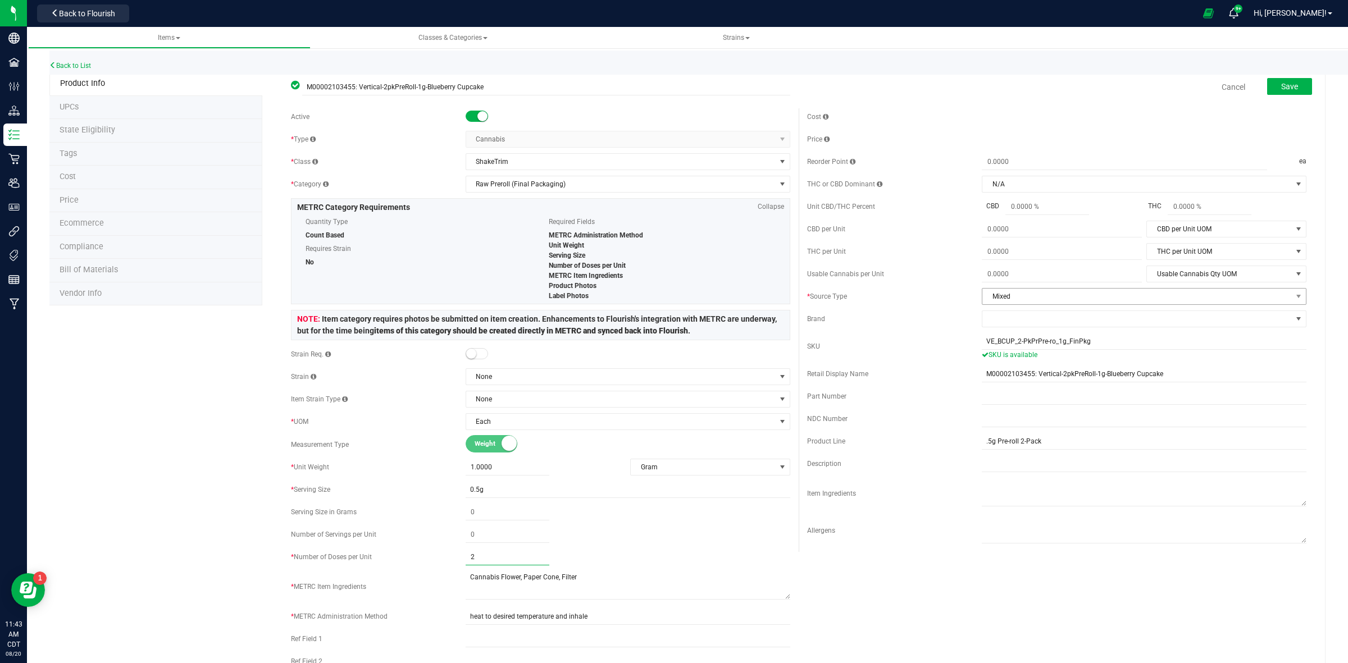
type input "2"
click at [1091, 301] on span "Mixed" at bounding box center [1136, 297] width 309 height 16
click at [1090, 301] on span "Mixed" at bounding box center [1136, 297] width 309 height 16
click at [1083, 299] on span "Mixed" at bounding box center [1136, 297] width 309 height 16
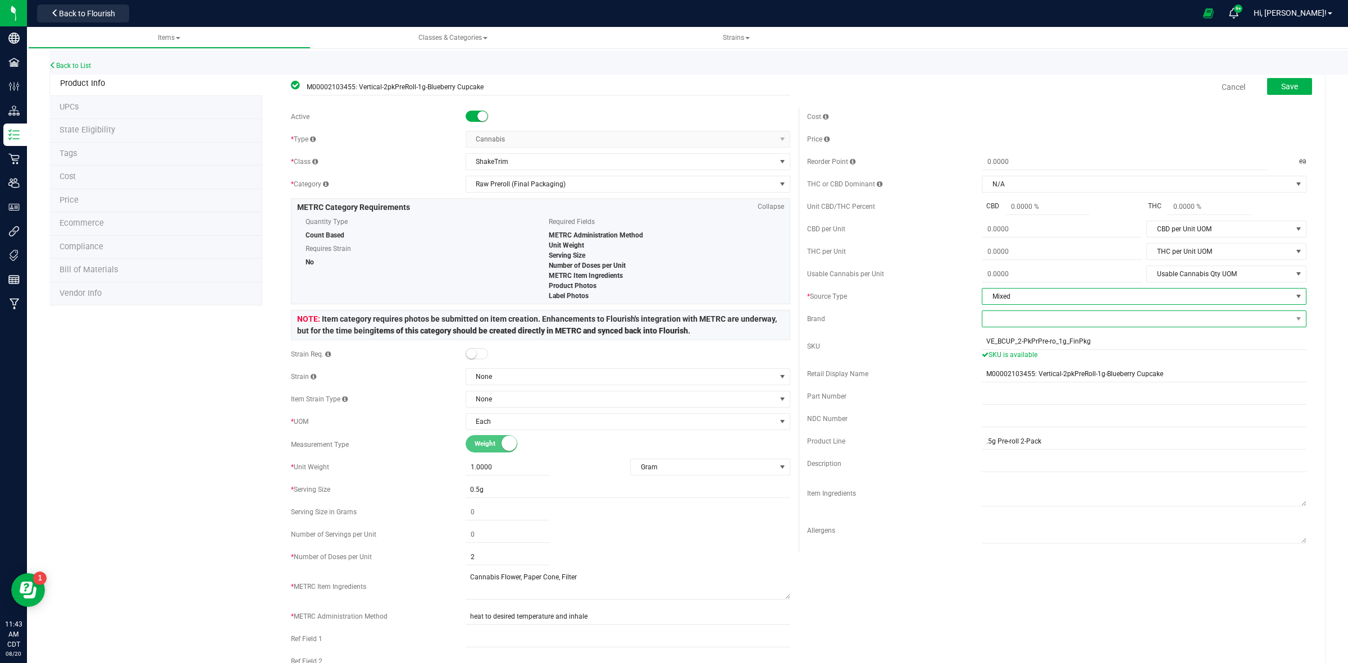
click at [1071, 319] on span at bounding box center [1136, 319] width 309 height 16
click at [1017, 431] on li "Vertical Enterprise" at bounding box center [1134, 426] width 321 height 19
click at [1271, 79] on button "Save" at bounding box center [1289, 86] width 45 height 17
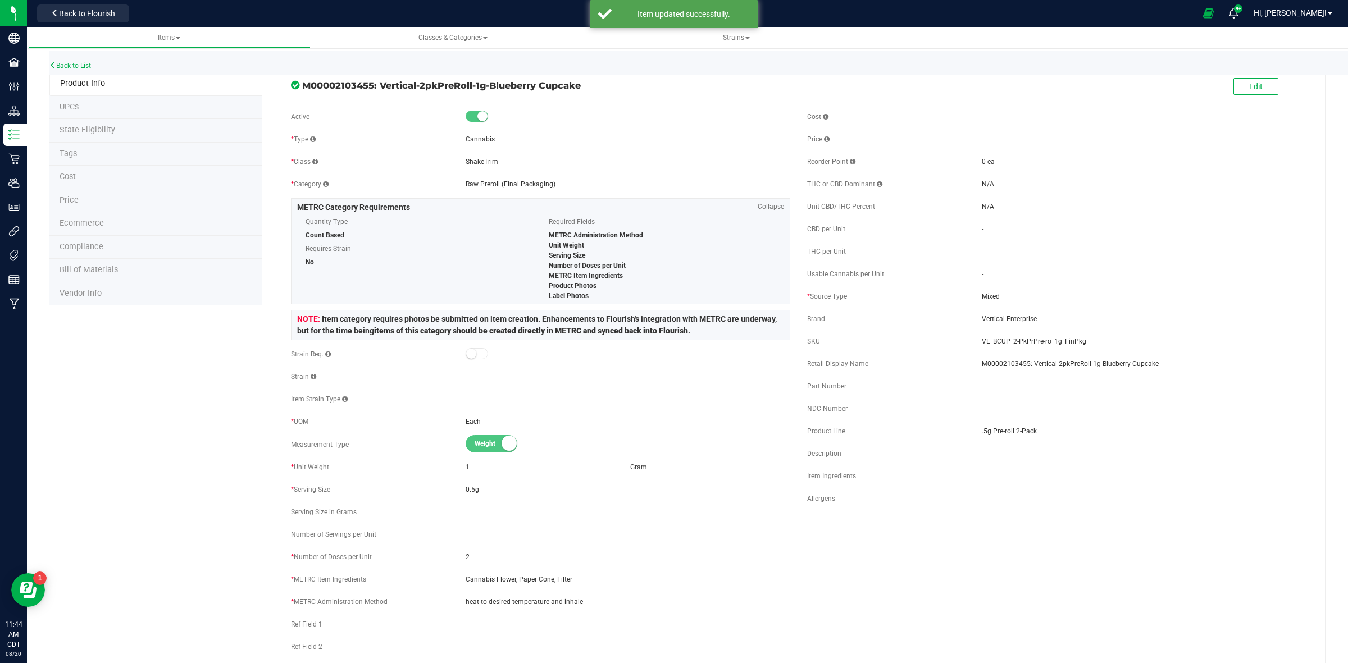
click at [71, 197] on span "Price" at bounding box center [69, 200] width 19 height 10
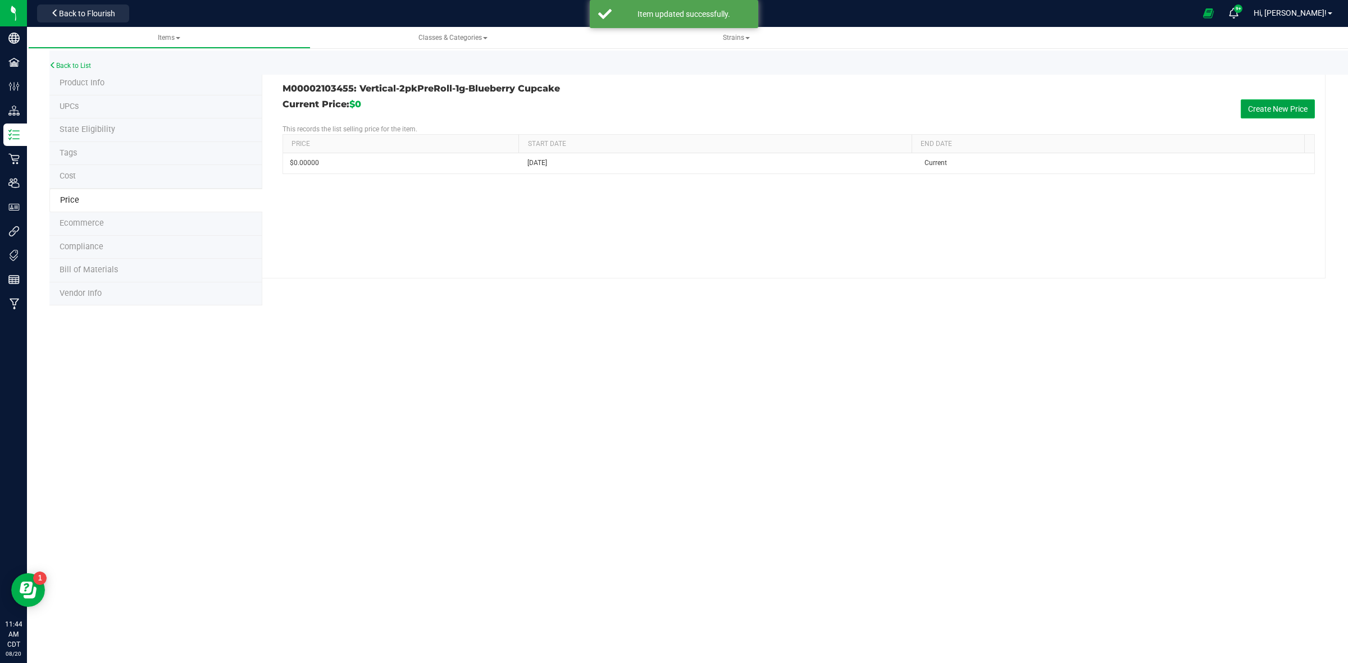
click at [1276, 108] on button "Create New Price" at bounding box center [1277, 108] width 74 height 19
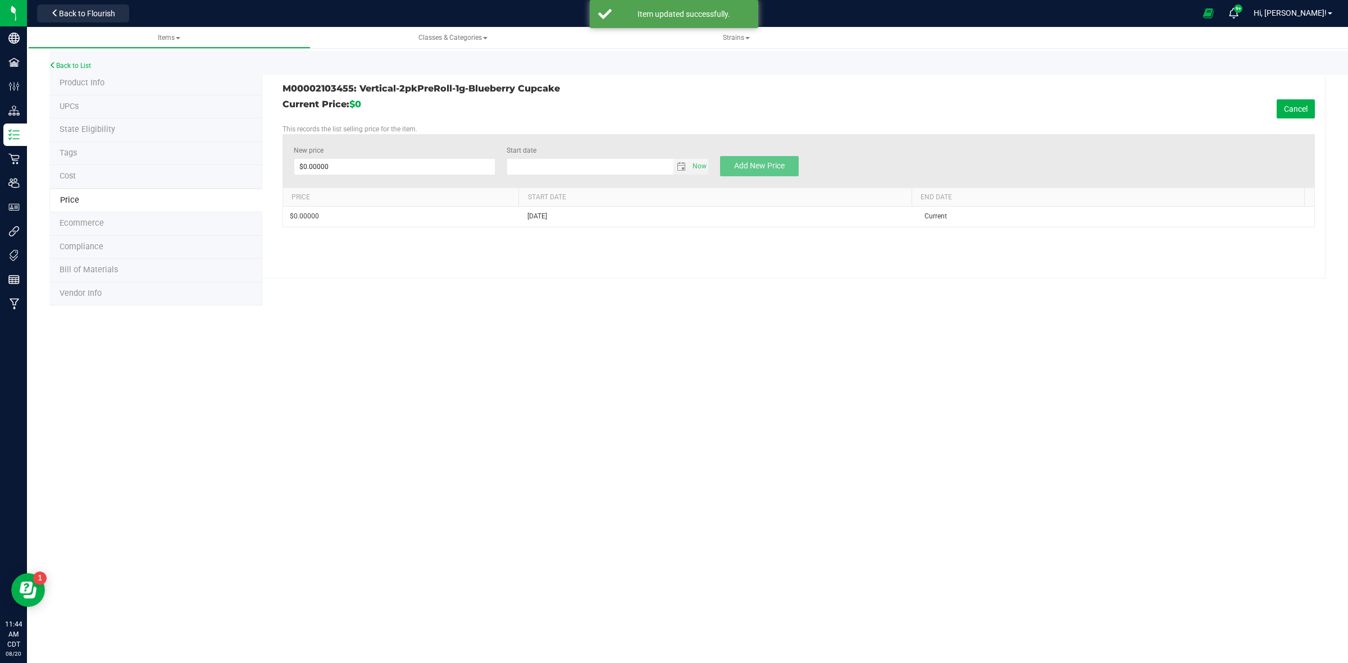
type input "8/20/2025"
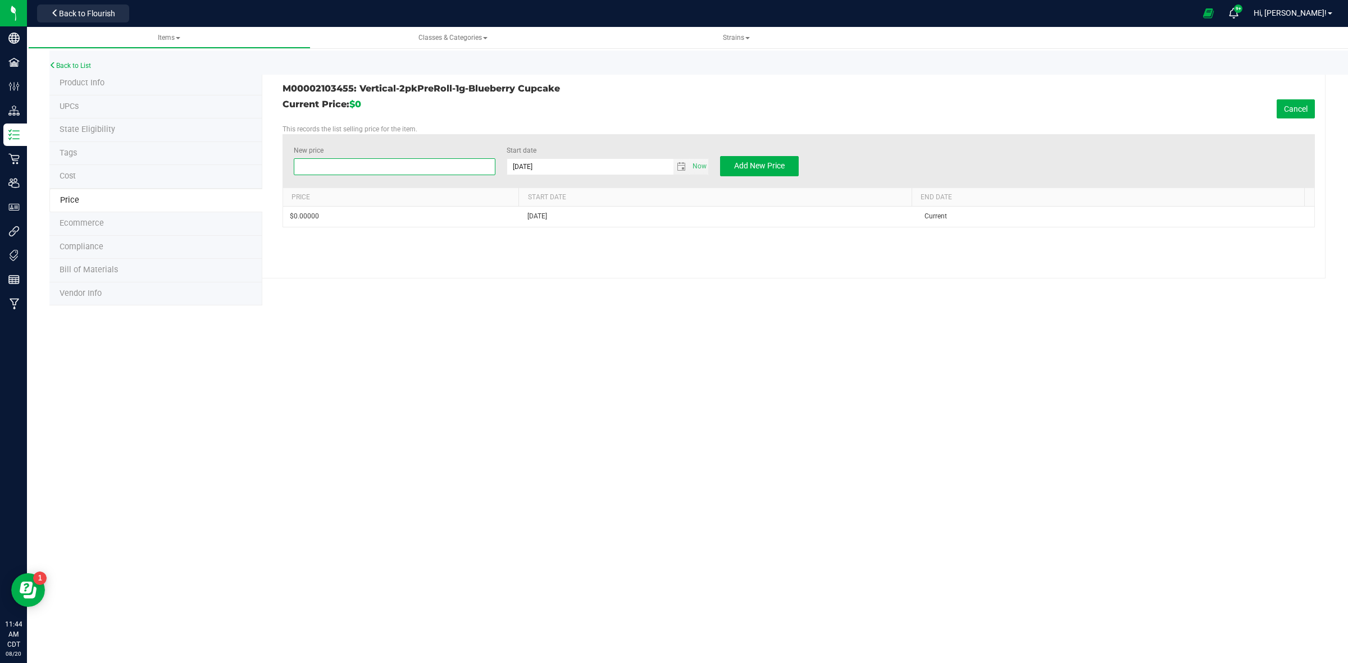
click at [352, 166] on span at bounding box center [395, 166] width 202 height 17
type input "6.50"
click at [752, 168] on span "Add New Price" at bounding box center [759, 165] width 51 height 9
type input "$0.00000"
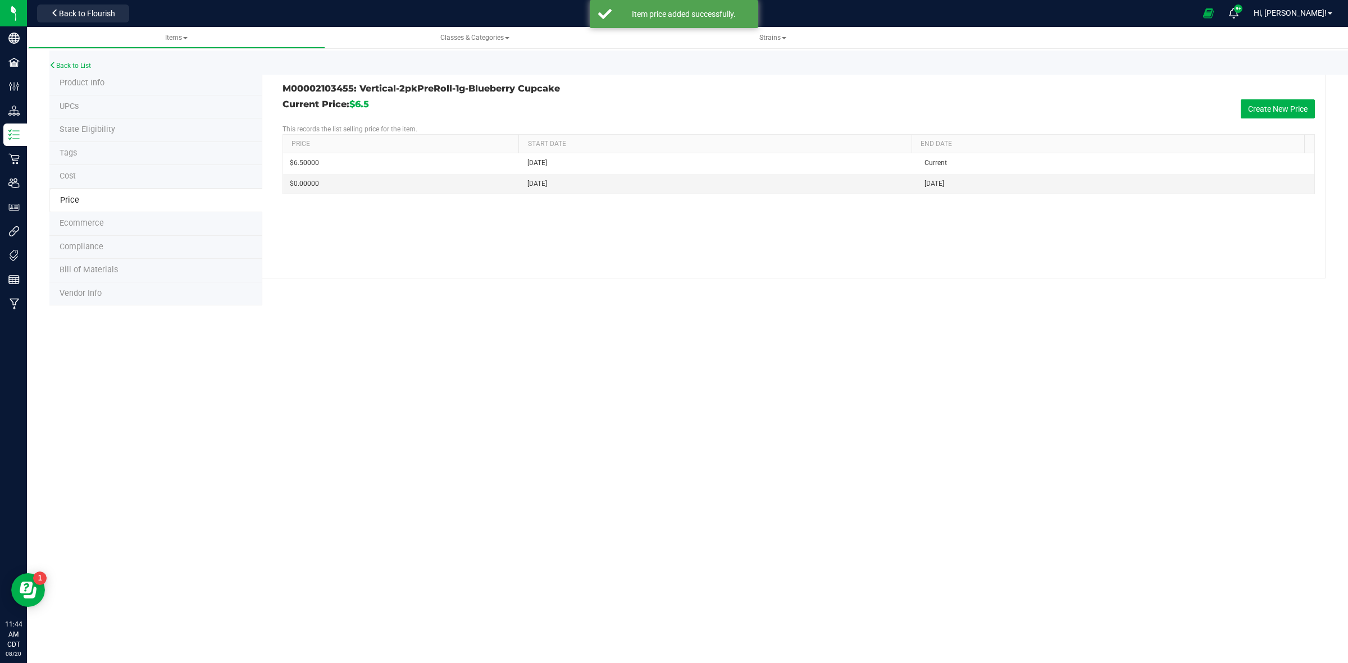
click at [69, 80] on span "Product Info" at bounding box center [82, 83] width 45 height 10
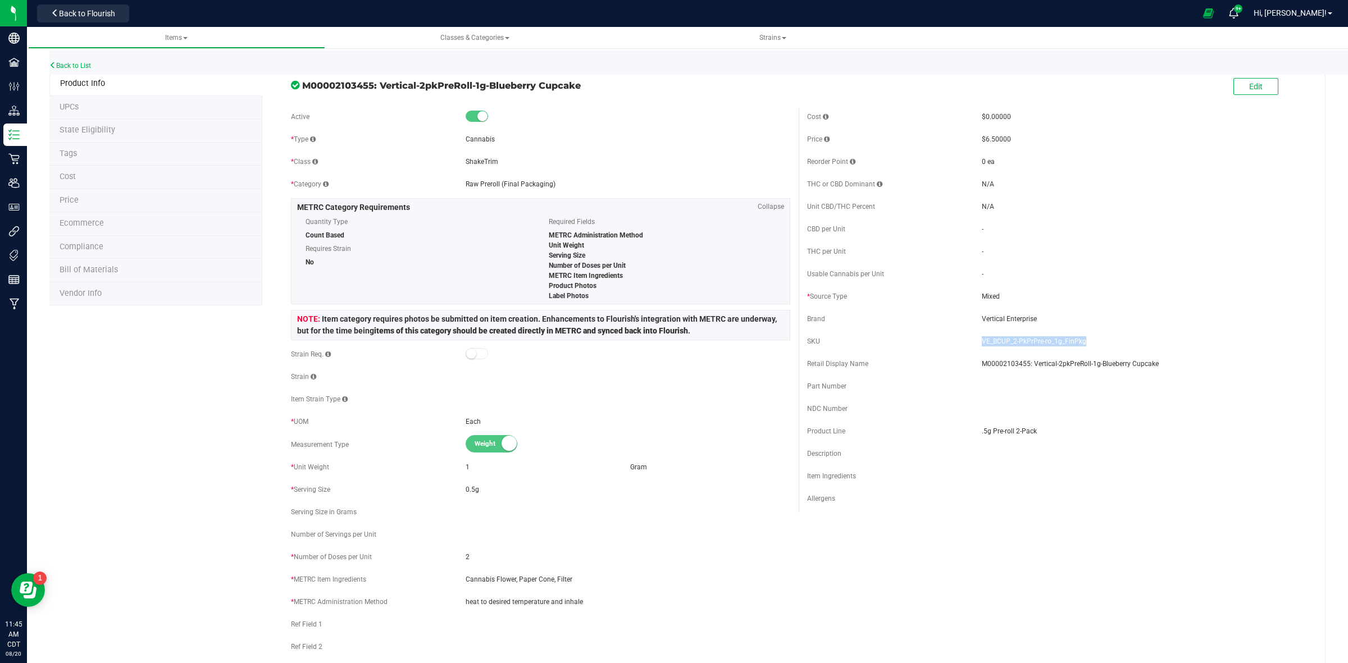
drag, startPoint x: 1076, startPoint y: 340, endPoint x: 973, endPoint y: 338, distance: 103.9
click at [973, 338] on div "SKU VE_BCUP_2-PkPrPre-ro_1g_FinPkg" at bounding box center [1056, 341] width 499 height 17
copy div "VE_BCUP_2-PkPrPre-ro_1g_FinPkg"
click at [62, 60] on div "Back to List" at bounding box center [723, 63] width 1348 height 24
click at [62, 63] on link "Back to List" at bounding box center [70, 66] width 42 height 8
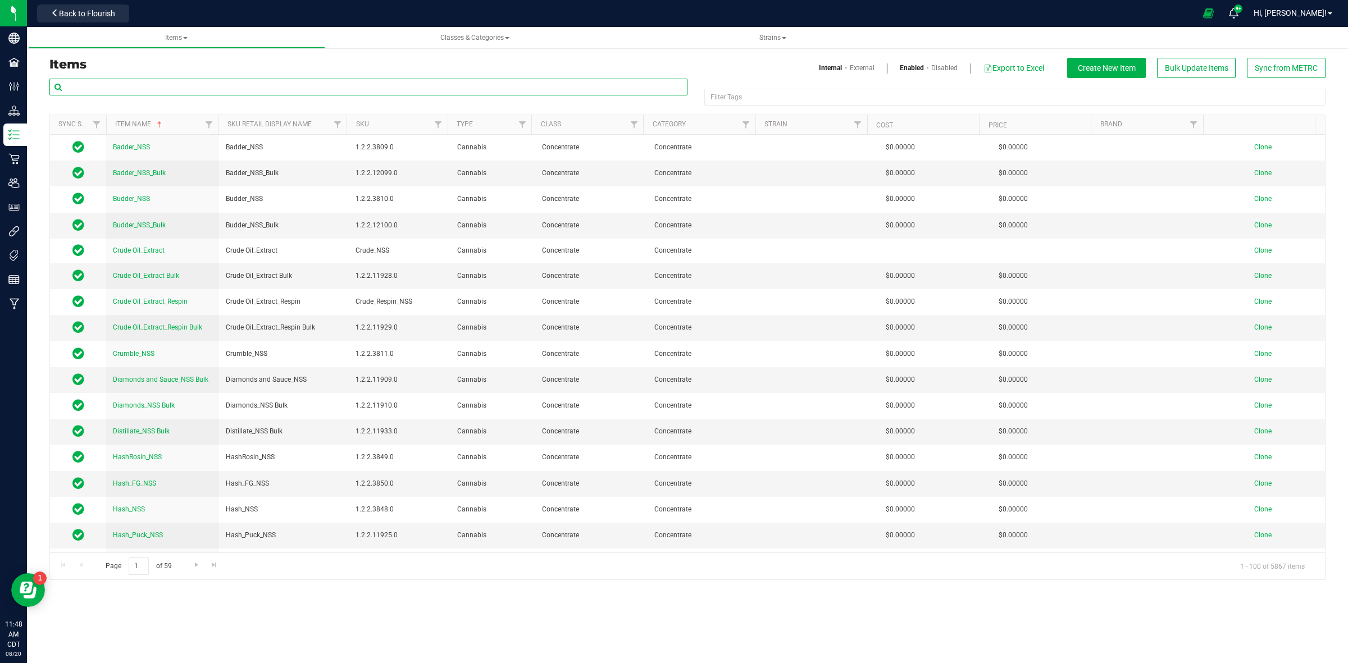
click at [88, 85] on input "text" at bounding box center [368, 87] width 638 height 17
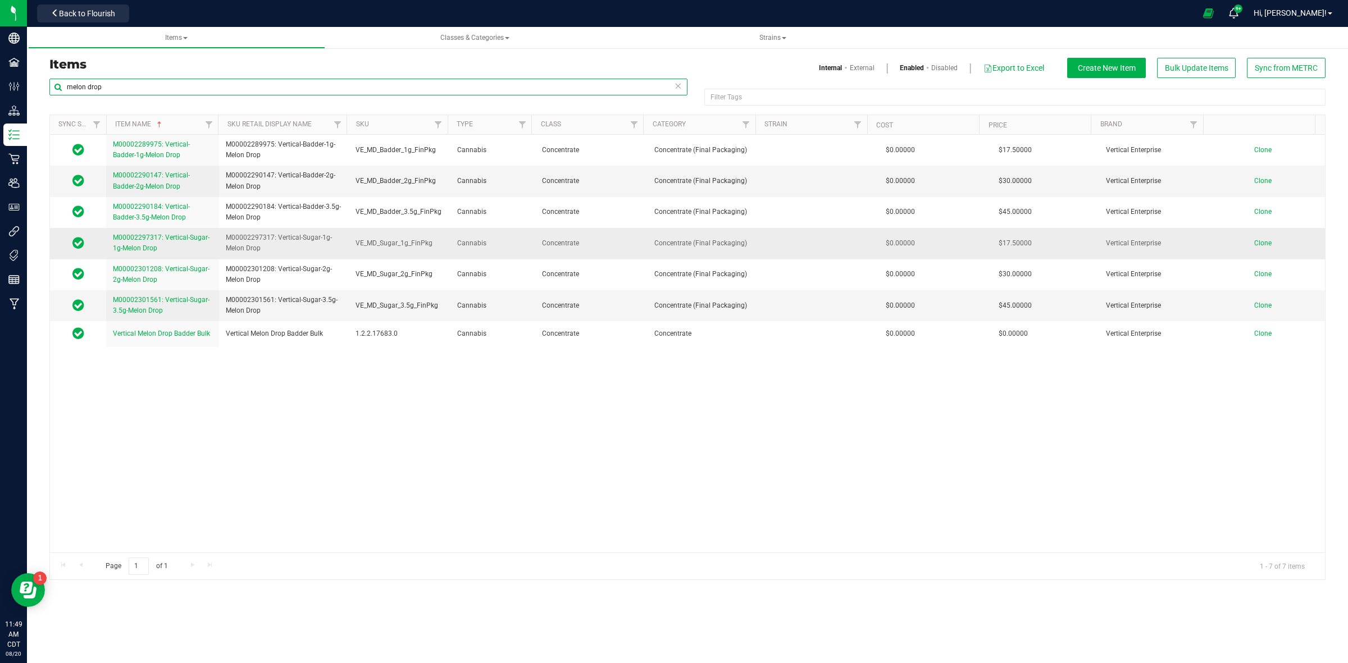
type input "melon drop"
click at [130, 245] on link "M00002297317: Vertical-Sugar-1g-Melon Drop" at bounding box center [162, 242] width 99 height 21
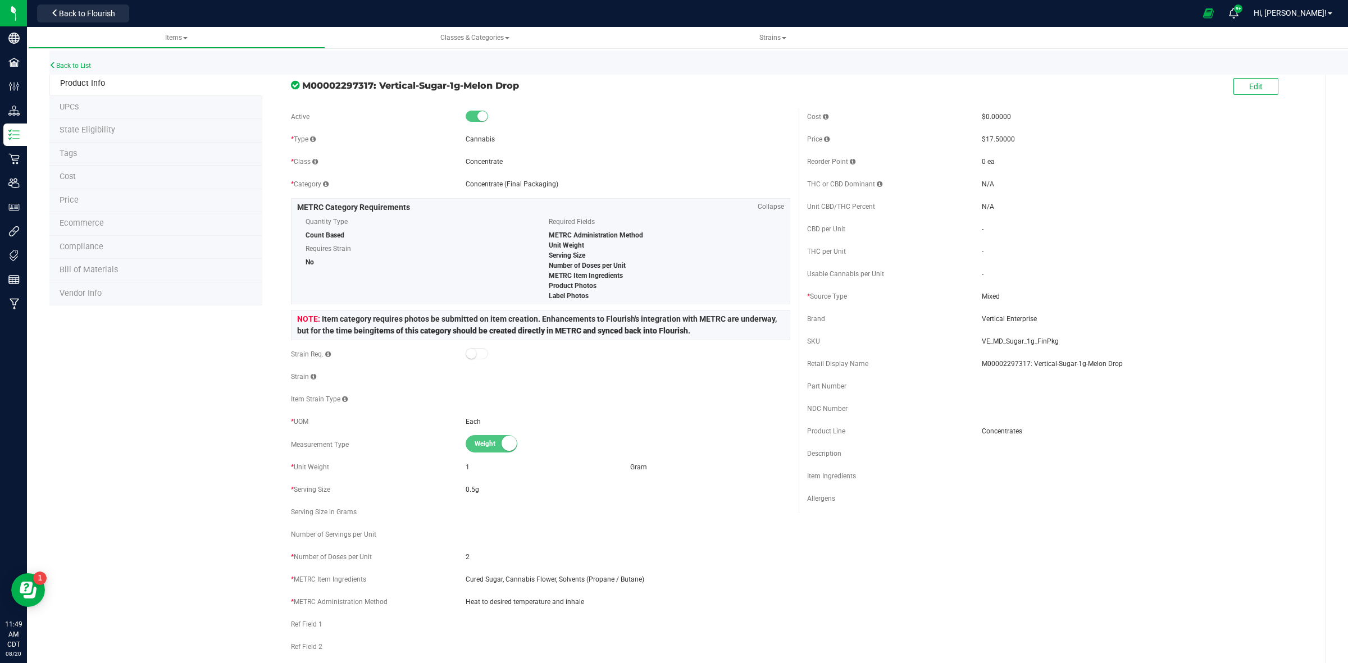
click at [519, 85] on span "M00002297317: Vertical-Sugar-1g-Melon Drop" at bounding box center [546, 85] width 488 height 13
drag, startPoint x: 1048, startPoint y: 341, endPoint x: 975, endPoint y: 340, distance: 73.6
click at [973, 341] on div "SKU VE_MD_Sugar_1g_FinPkg" at bounding box center [1056, 341] width 499 height 17
copy div "VE_MD_Sugar_1g_FinPkg"
click at [62, 65] on link "Back to List" at bounding box center [70, 66] width 42 height 8
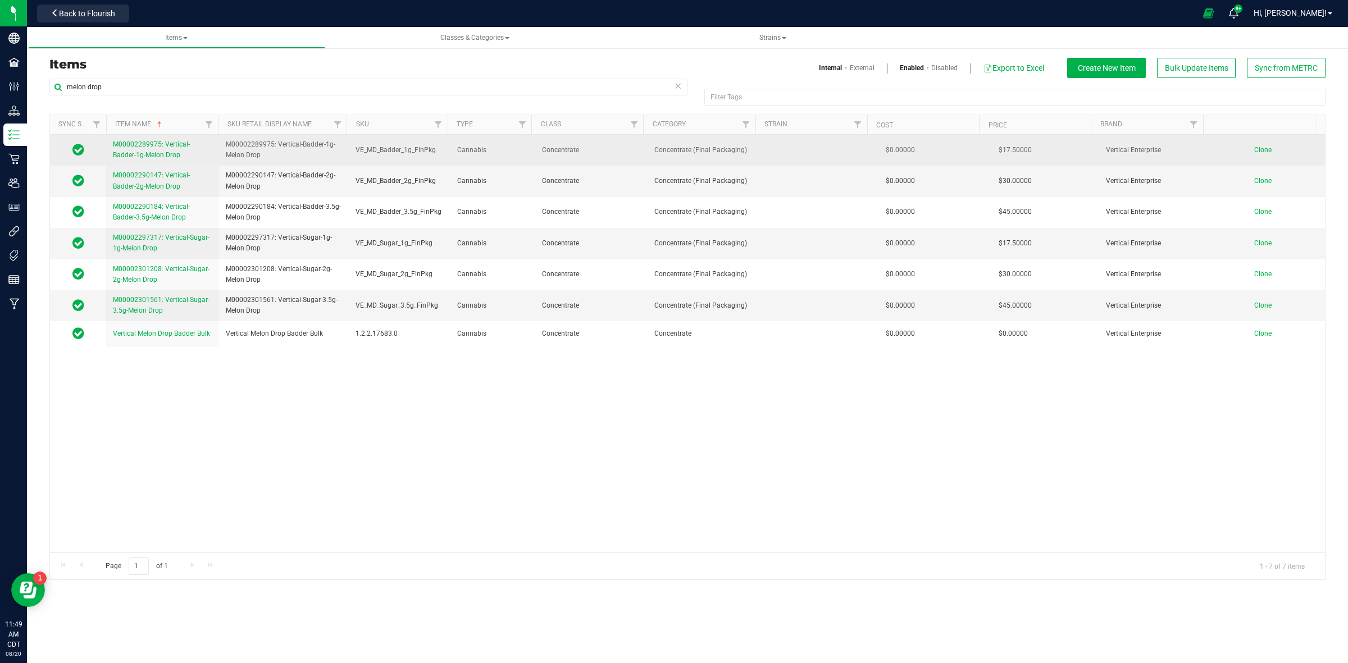
click at [142, 152] on span "M00002289975: Vertical-Badder-1g-Melon Drop" at bounding box center [151, 149] width 77 height 19
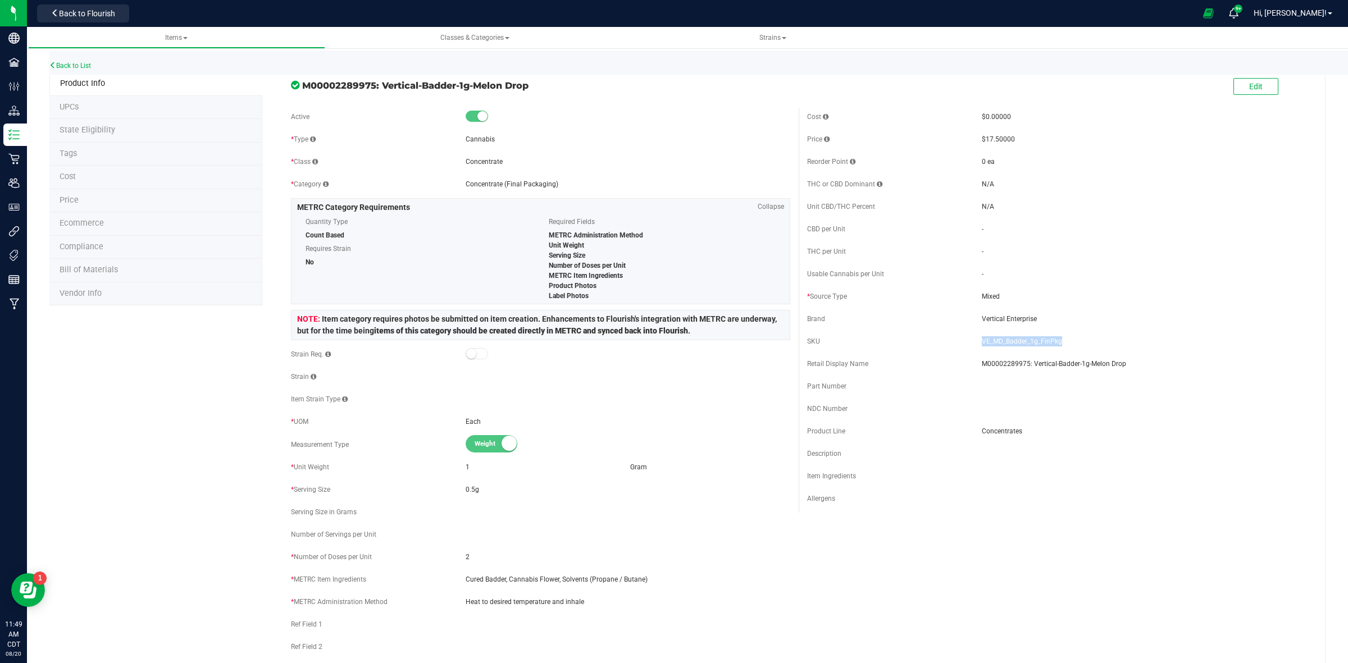
drag, startPoint x: 1052, startPoint y: 339, endPoint x: 978, endPoint y: 343, distance: 74.2
click at [982, 343] on span "VE_MD_Badder_1g_FinPkg" at bounding box center [1144, 341] width 325 height 10
click at [982, 340] on span "VE_MD_Badder_1g_FinPkg" at bounding box center [1144, 341] width 325 height 10
drag, startPoint x: 974, startPoint y: 339, endPoint x: 1052, endPoint y: 340, distance: 77.5
click at [1053, 340] on span "VE_MD_Badder_1g_FinPkg" at bounding box center [1144, 341] width 325 height 10
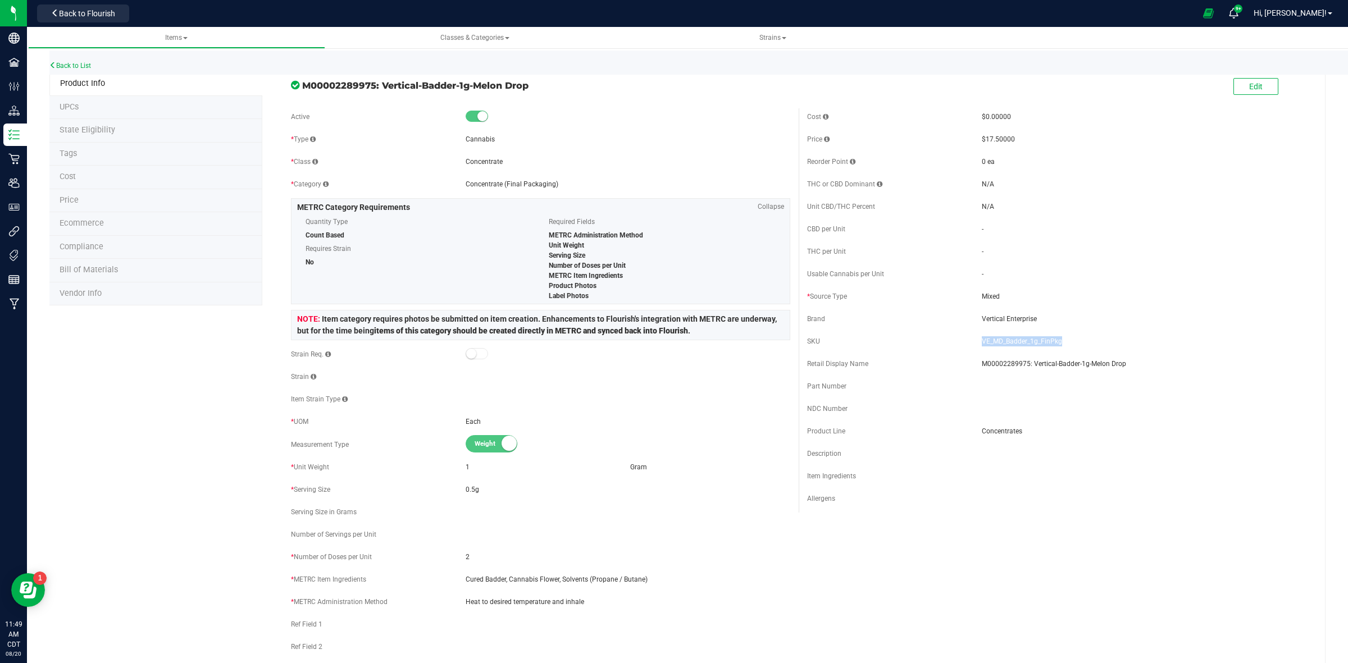
copy span "VE_MD_Badder_1g_FinPkg"
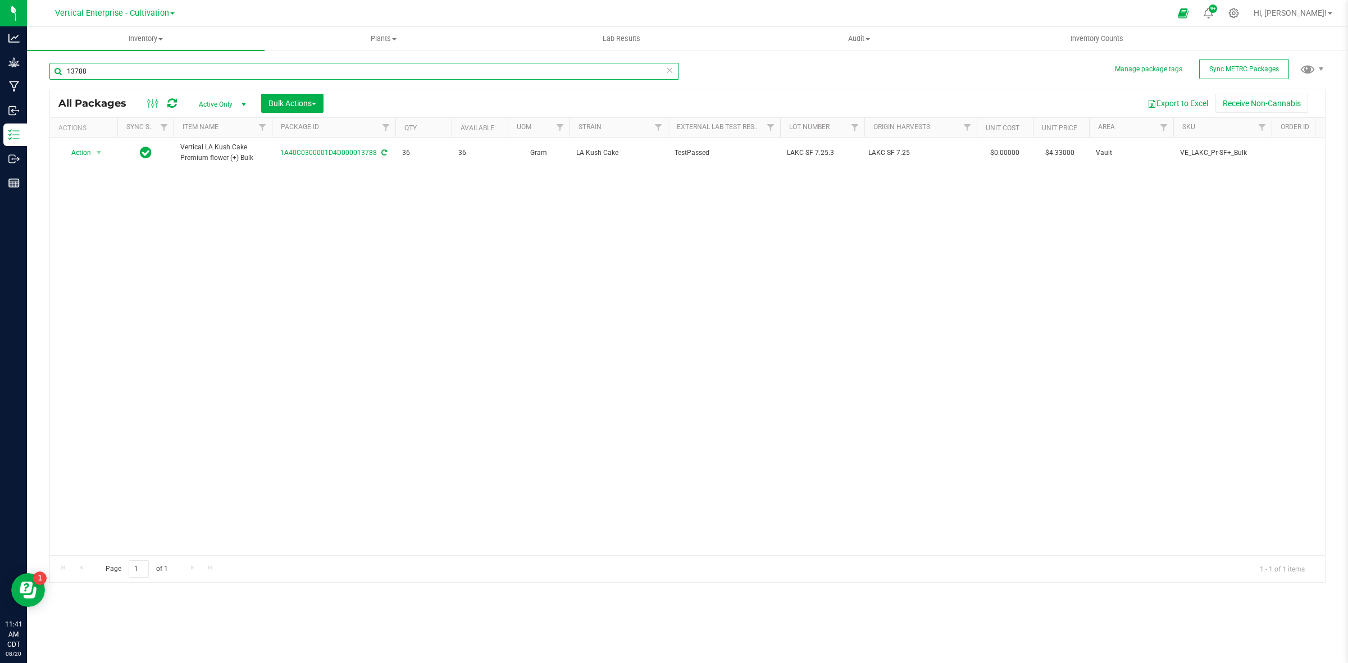
drag, startPoint x: 122, startPoint y: 74, endPoint x: 57, endPoint y: 70, distance: 64.7
click at [57, 70] on input "13788" at bounding box center [363, 71] width 629 height 17
paste input "Vertical-2pkPreRoll-1g"
drag, startPoint x: 144, startPoint y: 70, endPoint x: 52, endPoint y: 74, distance: 92.2
click at [54, 74] on input "Vertical-2pkPreRoll-1g" at bounding box center [363, 71] width 629 height 17
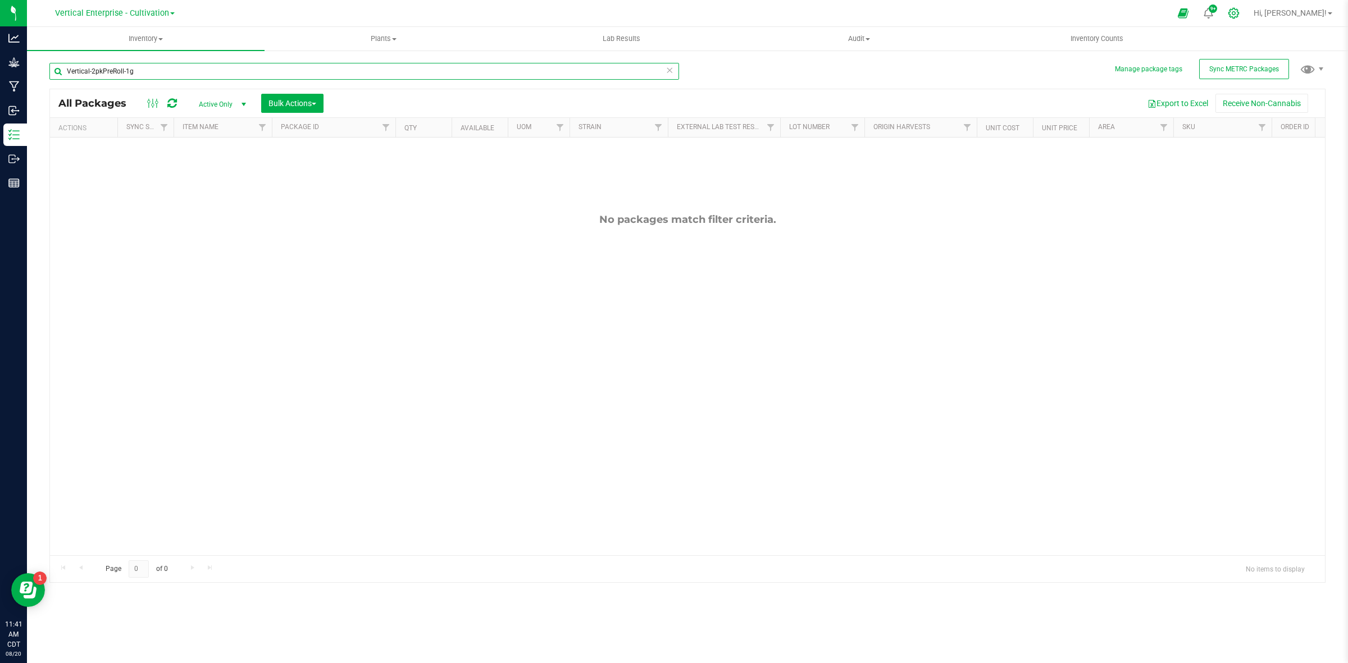
type input "Vertical-2pkPreRoll-1g"
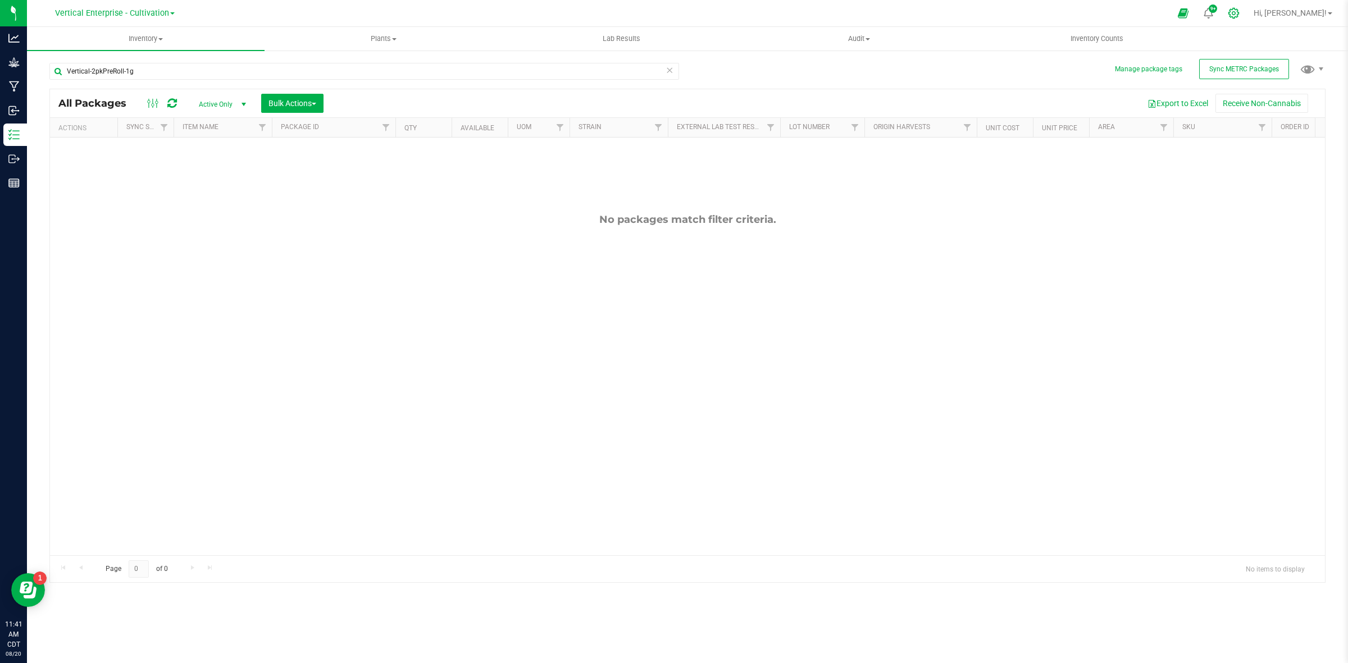
click at [1239, 16] on icon at bounding box center [1234, 13] width 12 height 12
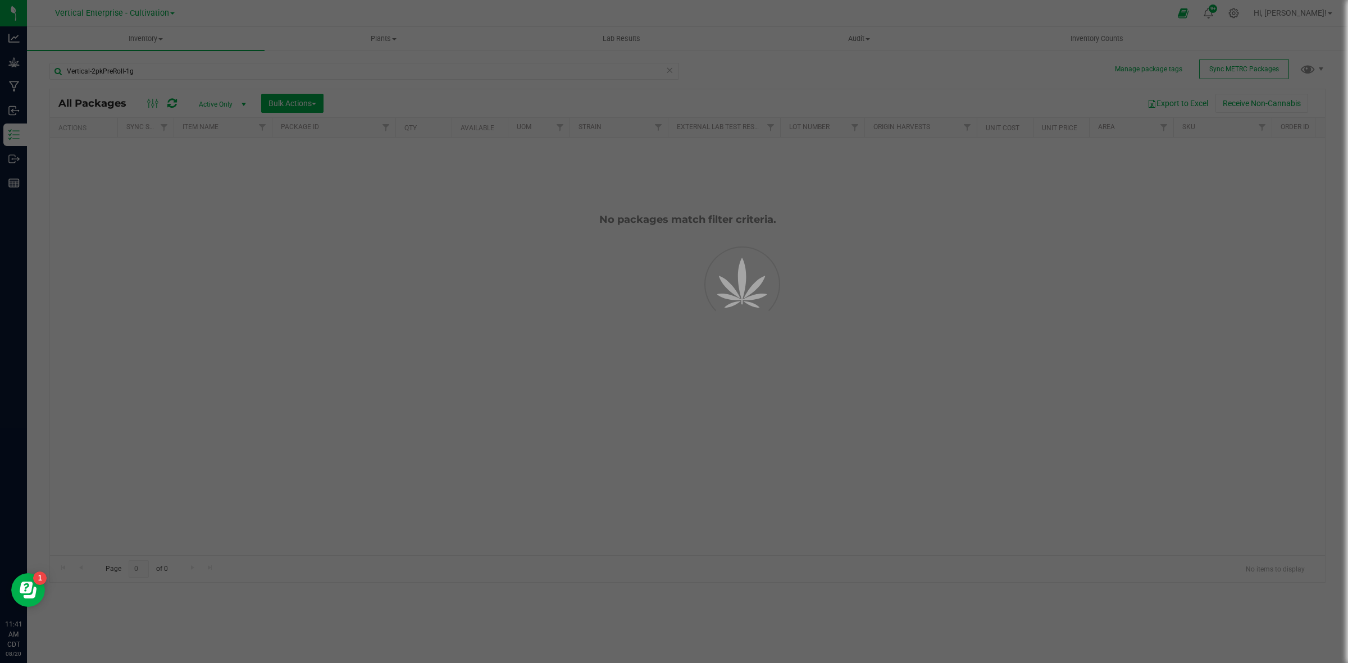
click at [1260, 12] on div at bounding box center [674, 331] width 1348 height 663
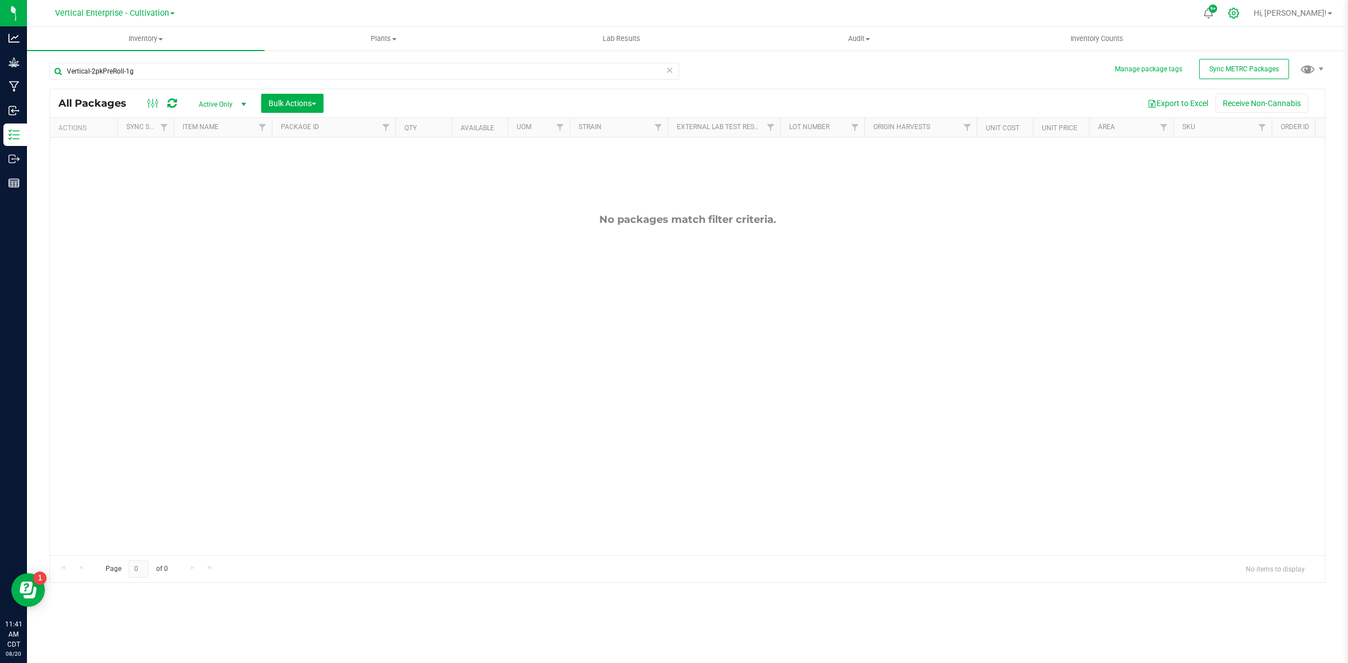
click at [1239, 12] on icon at bounding box center [1234, 13] width 12 height 12
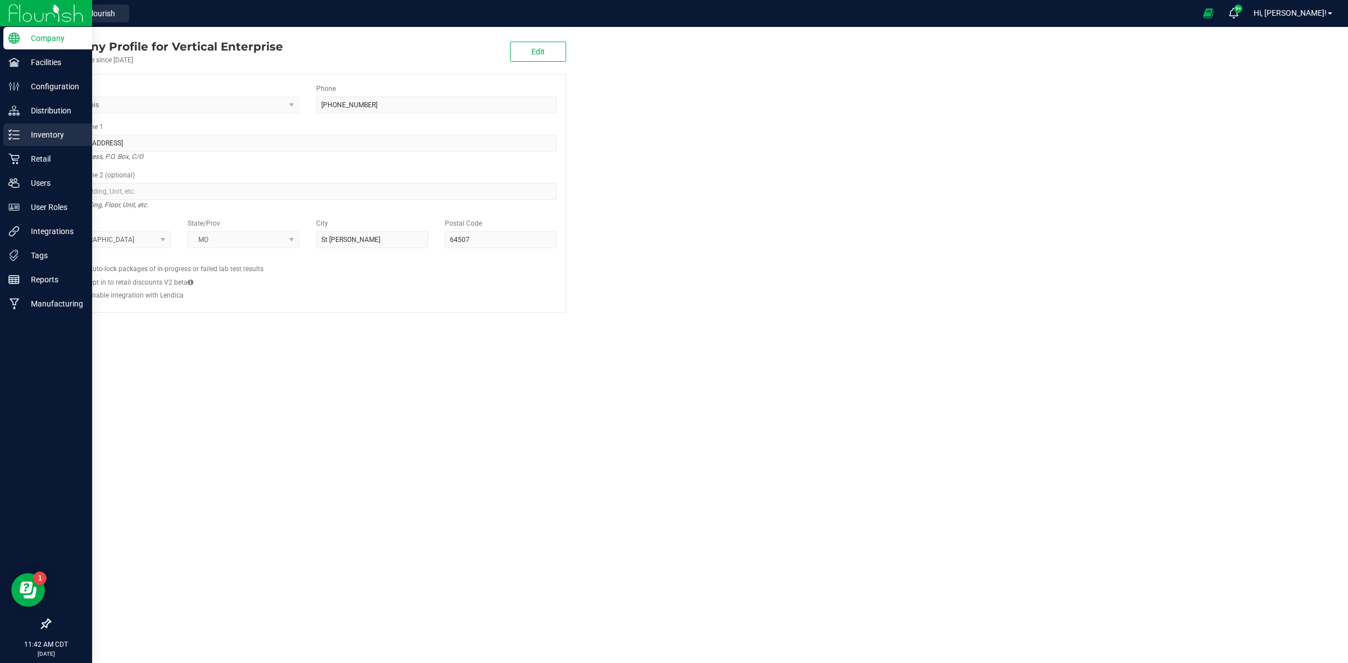
click at [37, 133] on p "Inventory" at bounding box center [53, 134] width 67 height 13
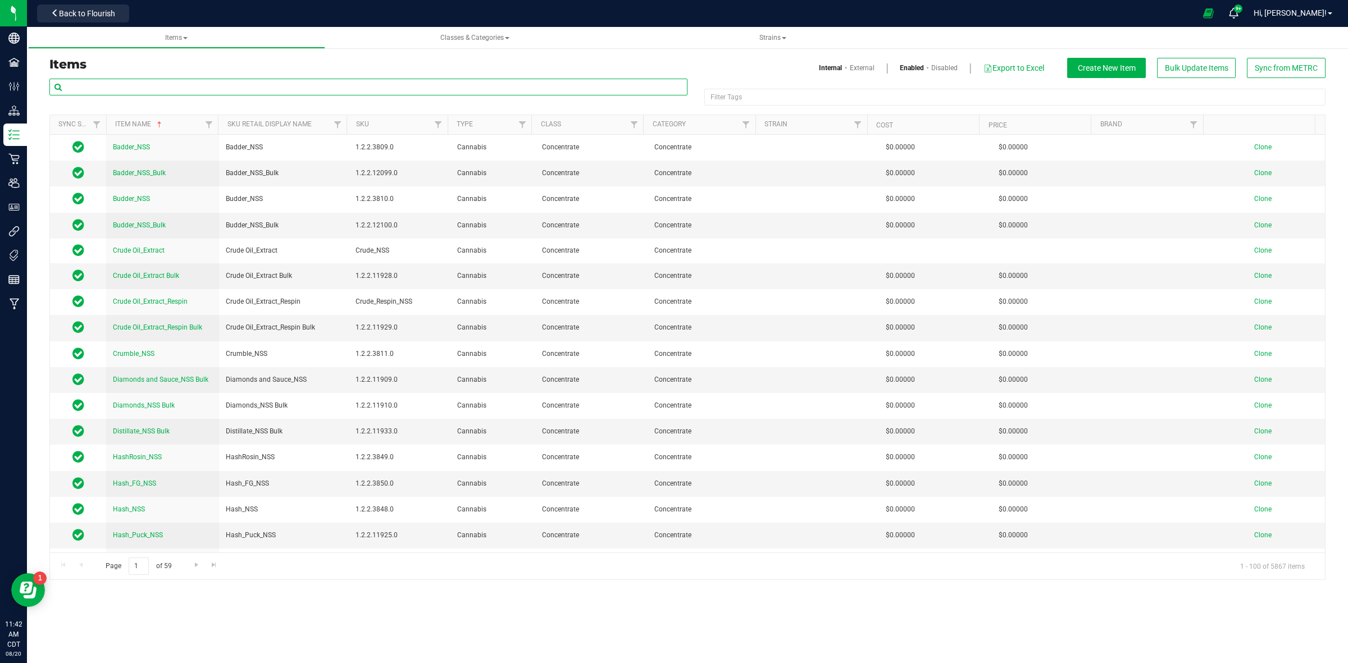
click at [134, 89] on input "text" at bounding box center [368, 87] width 638 height 17
paste input "Vertical-2pkPreRoll-1g"
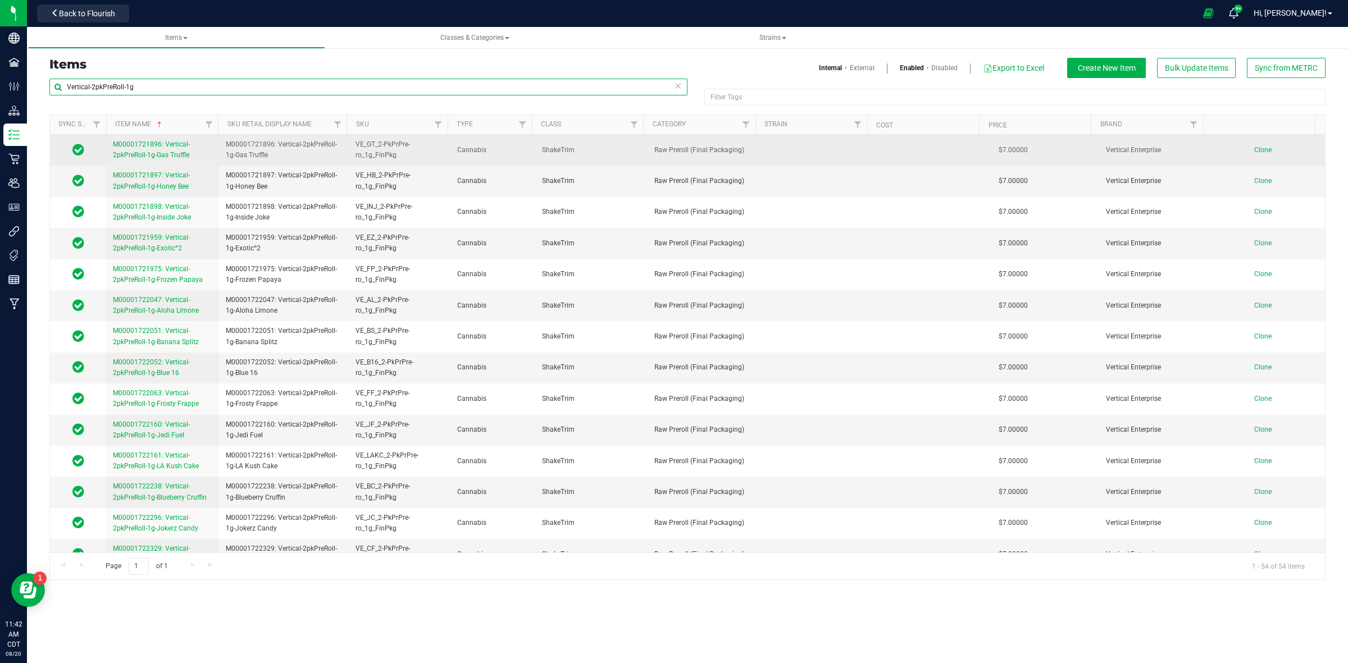
type input "Vertical-2pkPreRoll-1g"
click at [136, 147] on span "M00001721896: Vertical-2pkPreRoll-1g-Gas Truffle" at bounding box center [151, 149] width 77 height 19
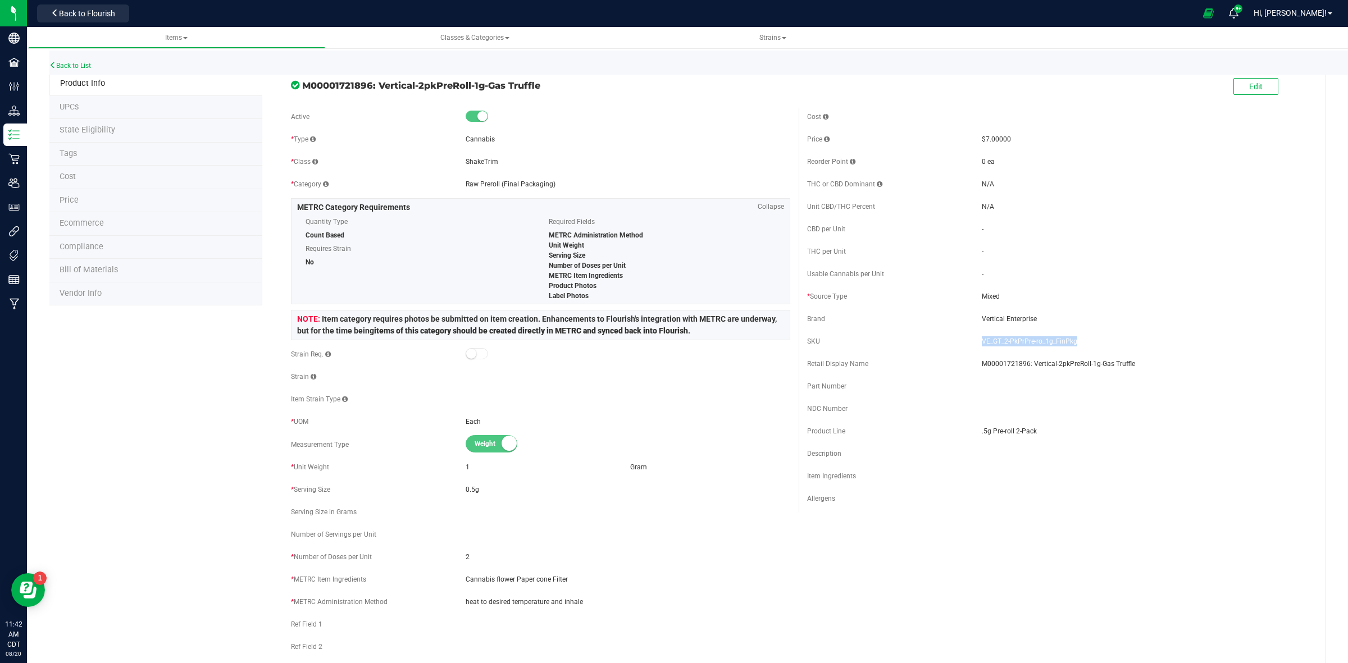
drag, startPoint x: 1070, startPoint y: 339, endPoint x: 975, endPoint y: 341, distance: 94.9
click at [982, 341] on span "VE_GT_2-PkPrPre-ro_1g_FinPkg" at bounding box center [1144, 341] width 325 height 10
copy span "VE_GT_2-PkPrPre-ro_1g_FinPkg"
drag, startPoint x: 1028, startPoint y: 432, endPoint x: 974, endPoint y: 433, distance: 53.9
click at [982, 433] on span ".5g Pre-roll 2-Pack" at bounding box center [1144, 431] width 325 height 10
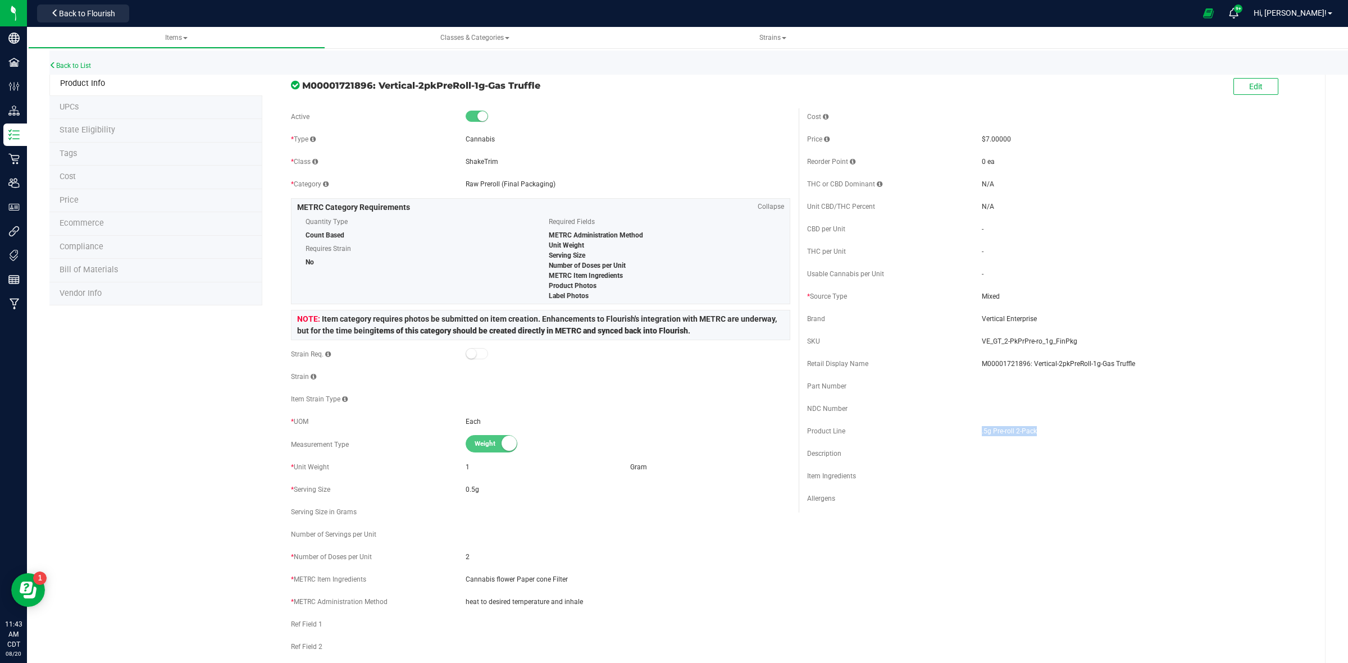
copy span ".5g Pre-roll 2-Pack"
